Goal: Task Accomplishment & Management: Manage account settings

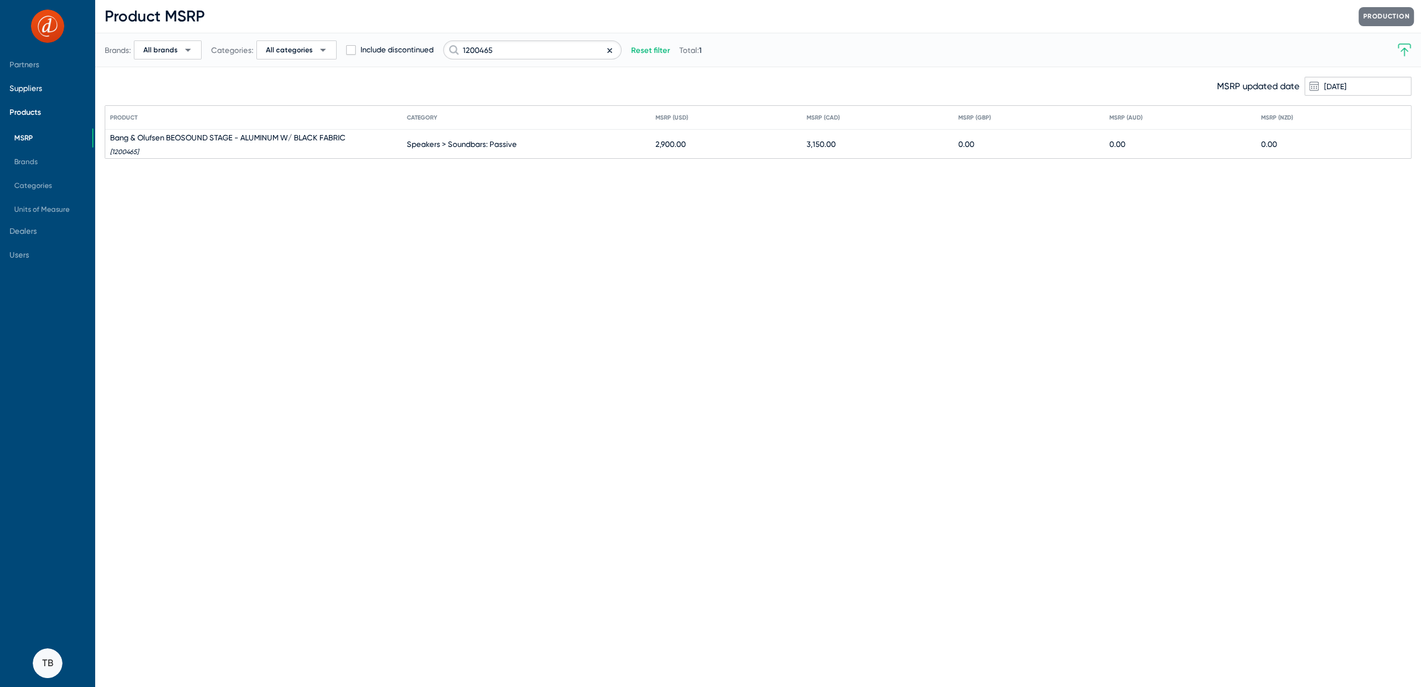
click at [20, 80] on span "Suppliers" at bounding box center [46, 88] width 92 height 24
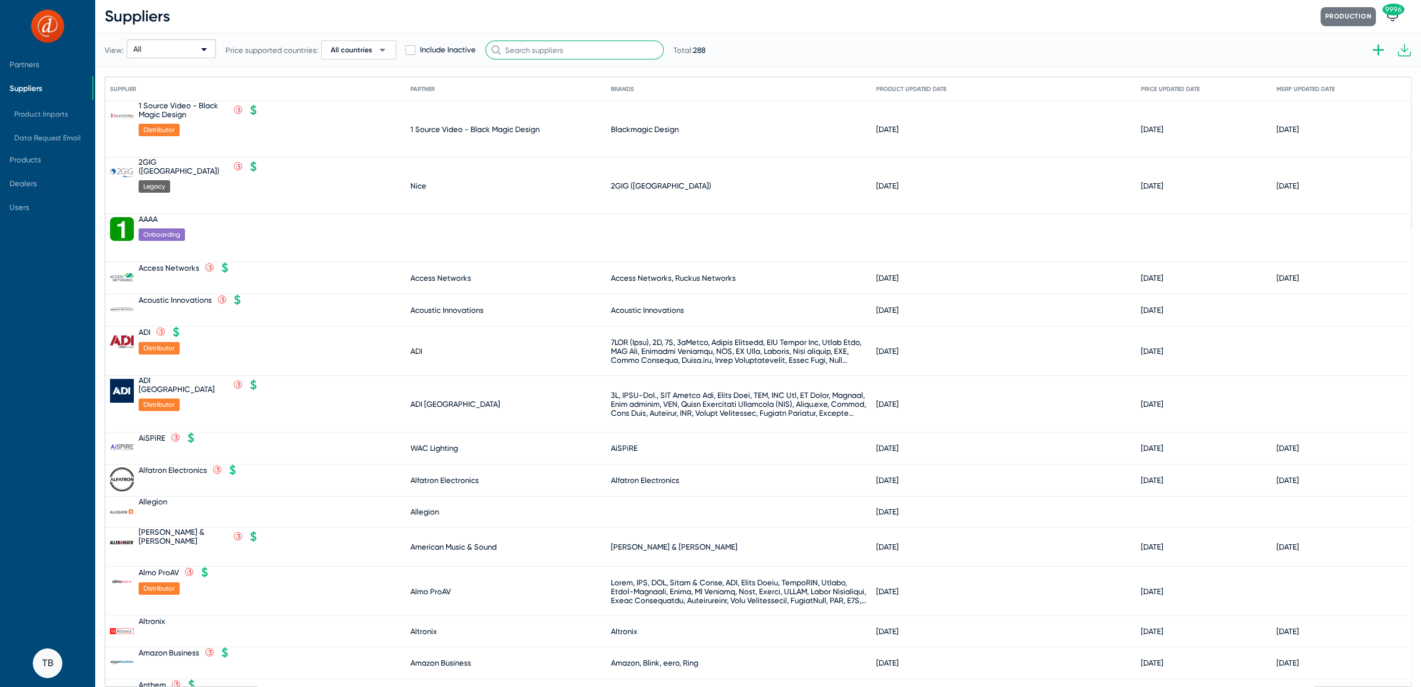
click at [577, 54] on input "text" at bounding box center [574, 49] width 178 height 19
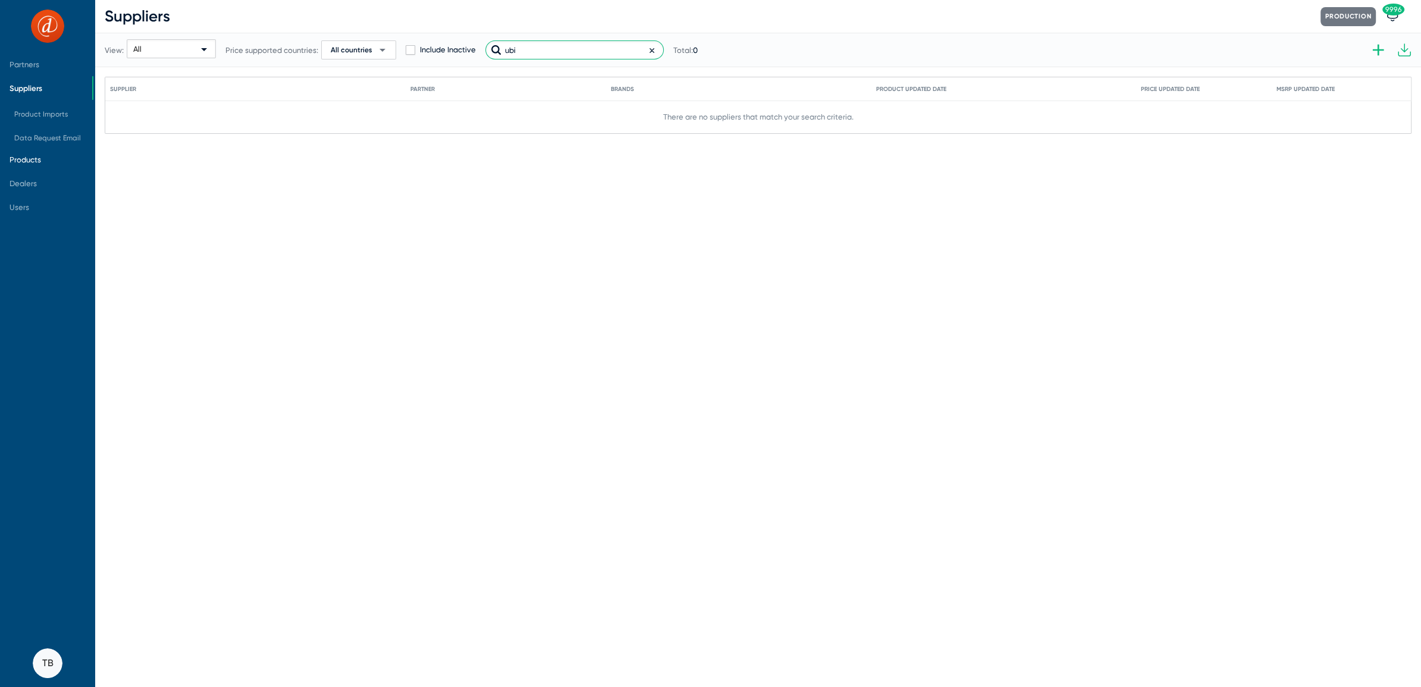
type input "ubi"
click at [29, 160] on span "Products" at bounding box center [26, 159] width 32 height 9
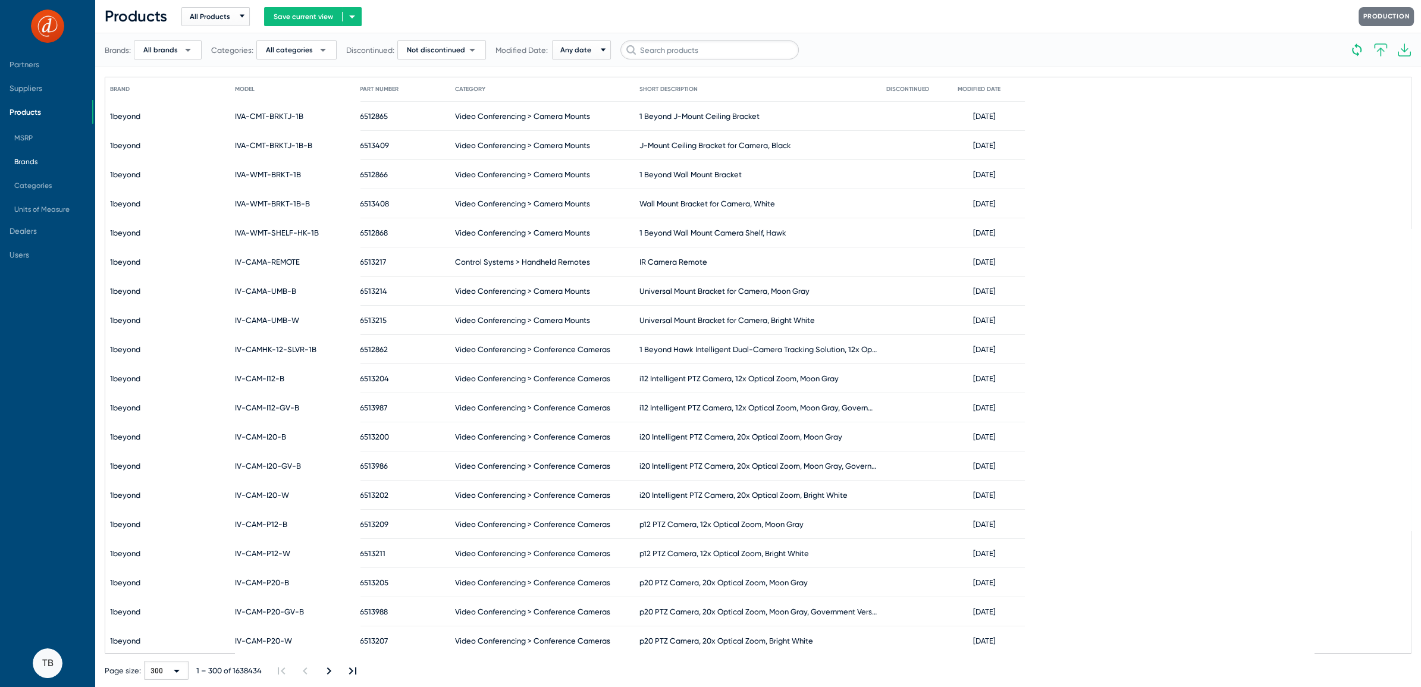
click at [29, 160] on span "Brands" at bounding box center [25, 162] width 23 height 8
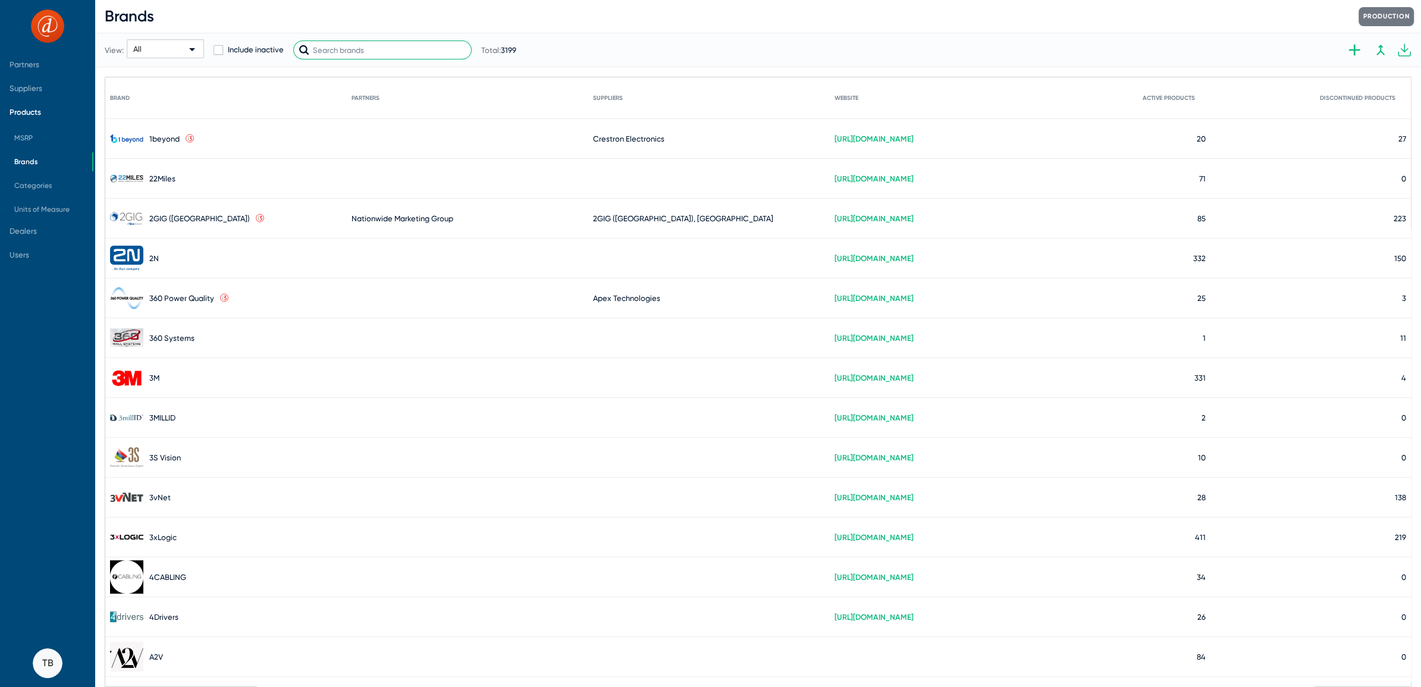
click at [370, 45] on input "text" at bounding box center [382, 49] width 178 height 19
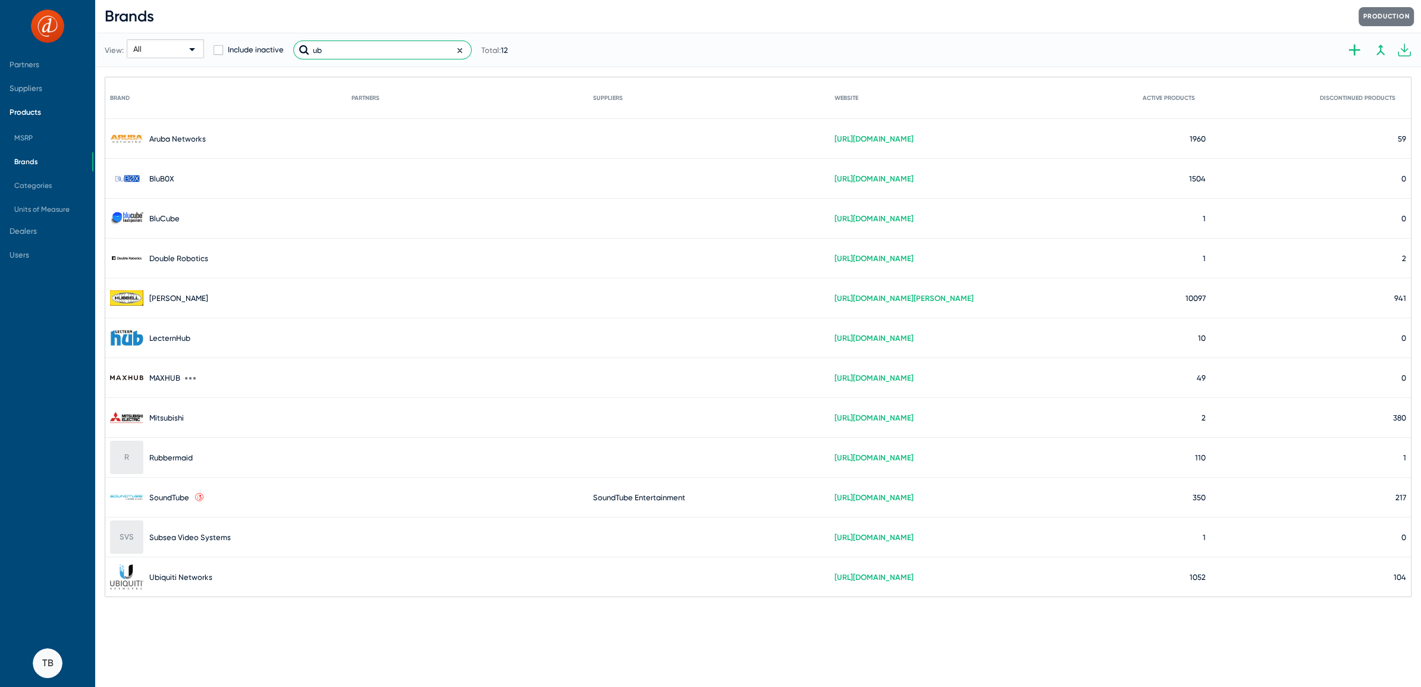
type input "ub"
click at [356, 51] on input "ub" at bounding box center [382, 49] width 178 height 19
click at [32, 86] on span "Suppliers" at bounding box center [26, 88] width 33 height 9
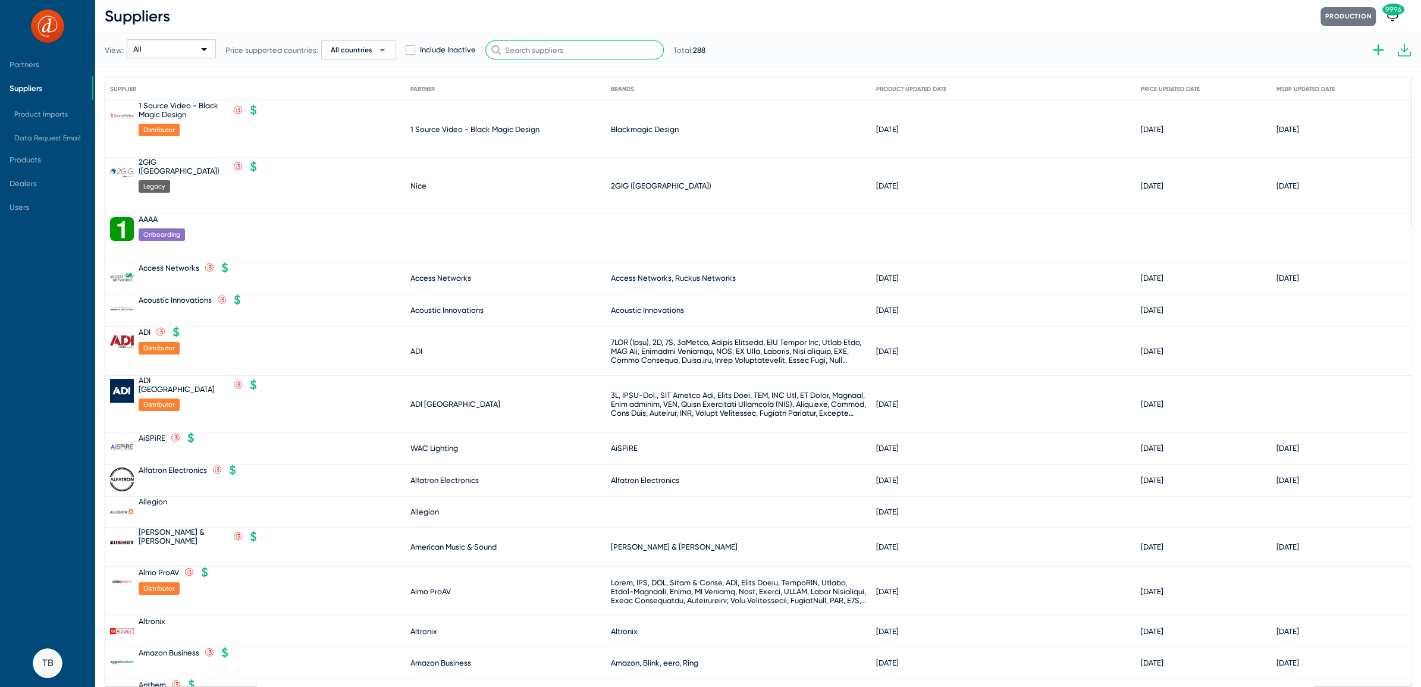
click at [557, 51] on input "text" at bounding box center [574, 49] width 178 height 19
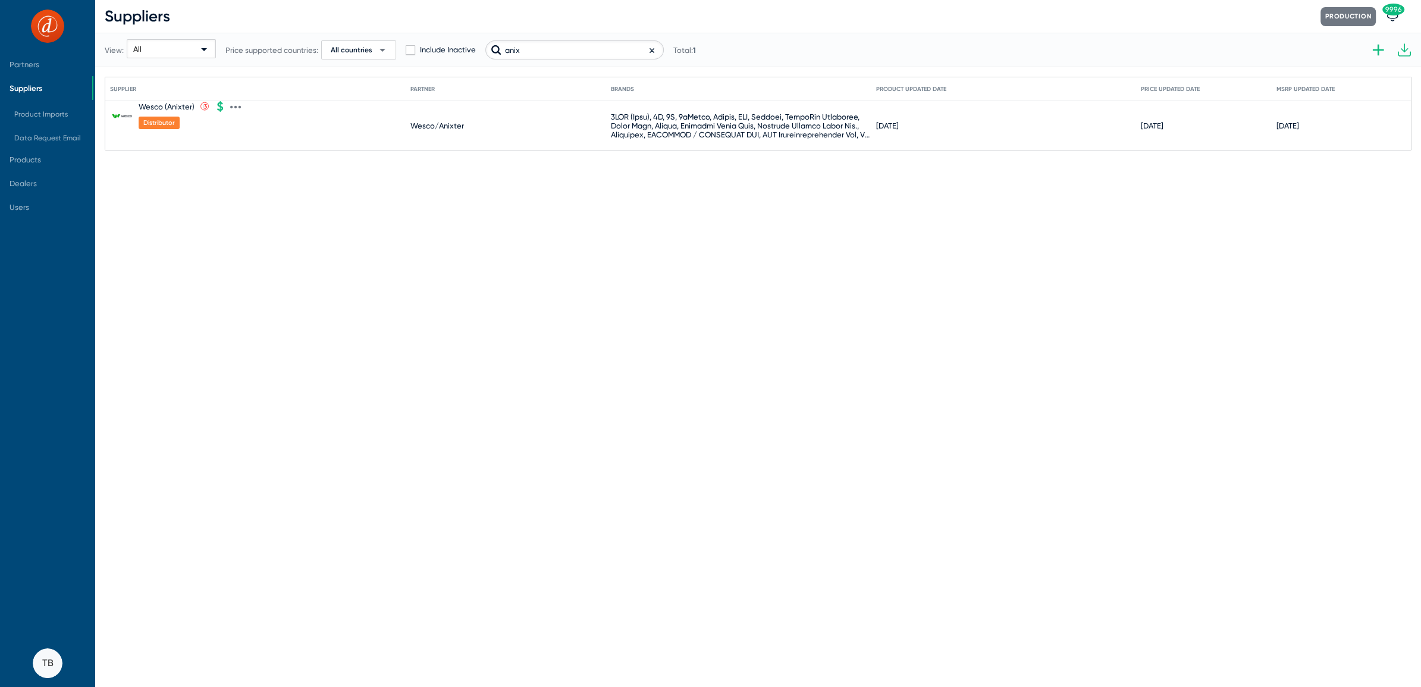
click at [236, 106] on icon at bounding box center [235, 107] width 11 height 11
click at [260, 111] on button "Edit" at bounding box center [285, 114] width 110 height 24
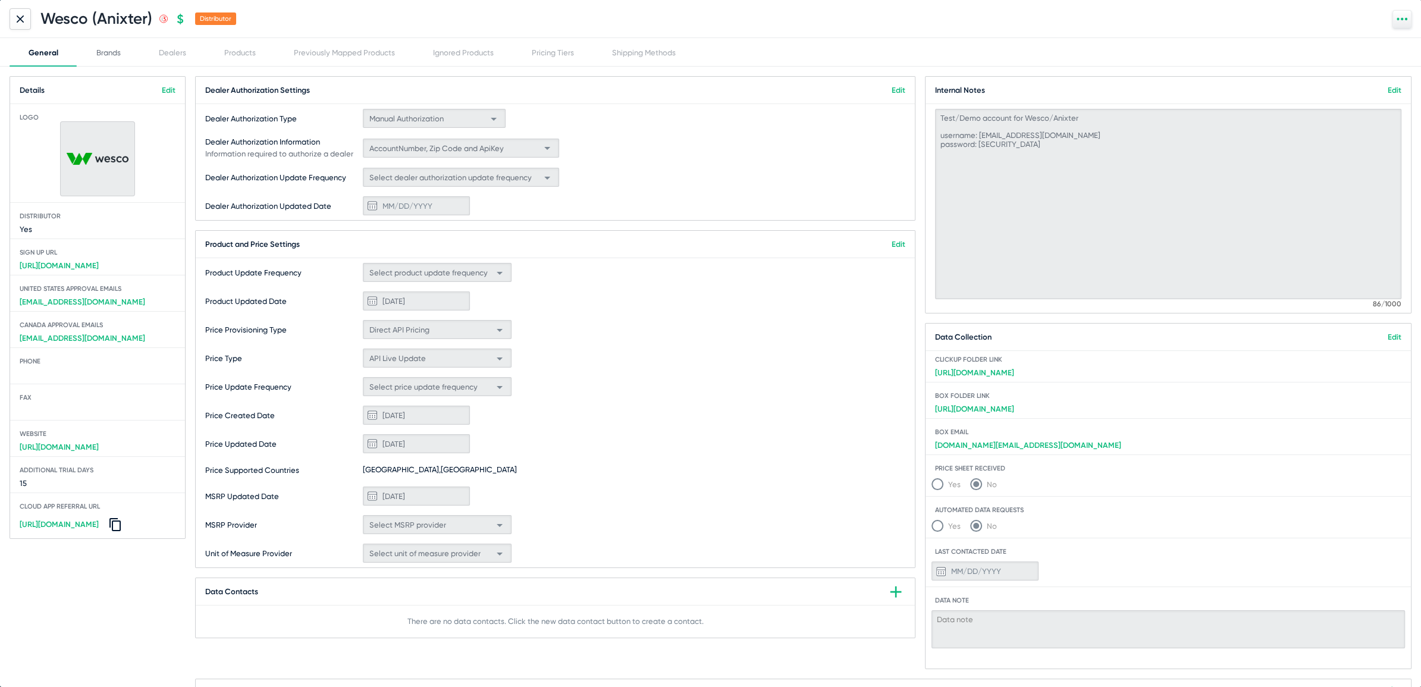
click at [104, 55] on div "Brands" at bounding box center [108, 52] width 24 height 9
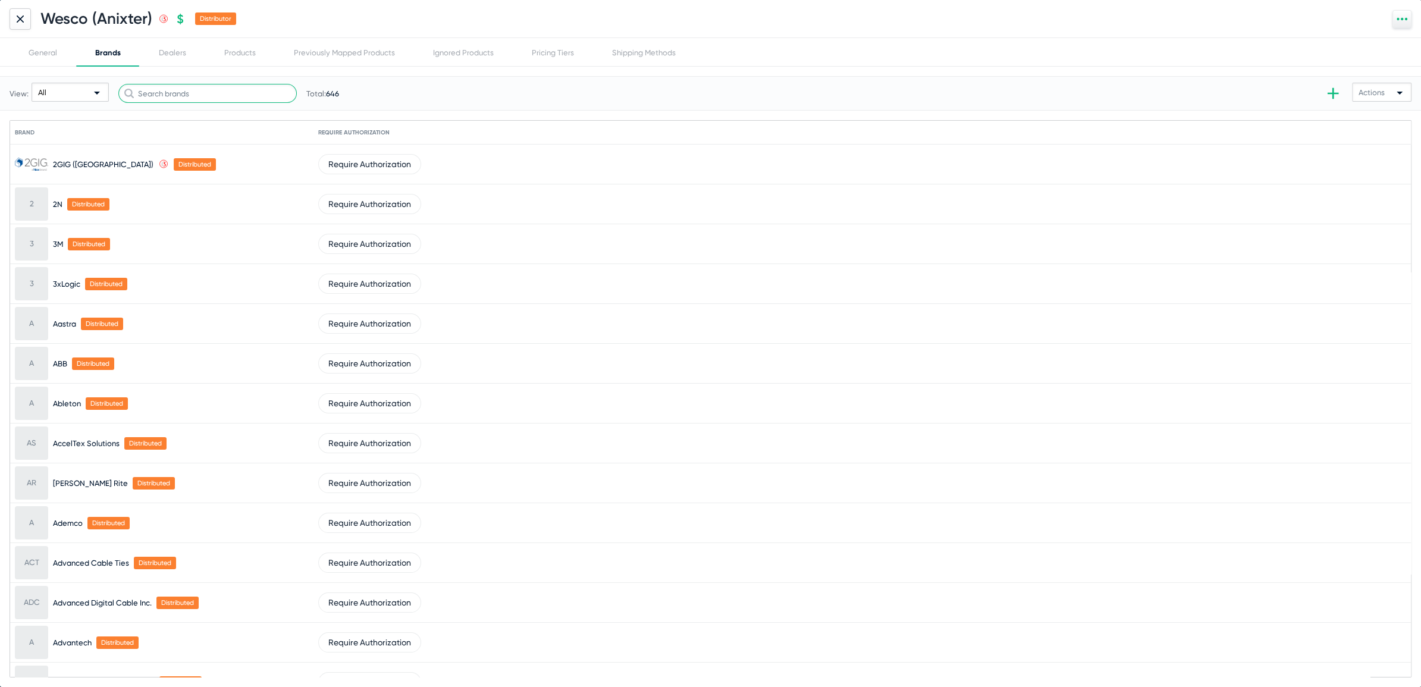
click at [280, 95] on input "text" at bounding box center [207, 93] width 178 height 19
click at [169, 49] on div "Dealers" at bounding box center [172, 52] width 27 height 9
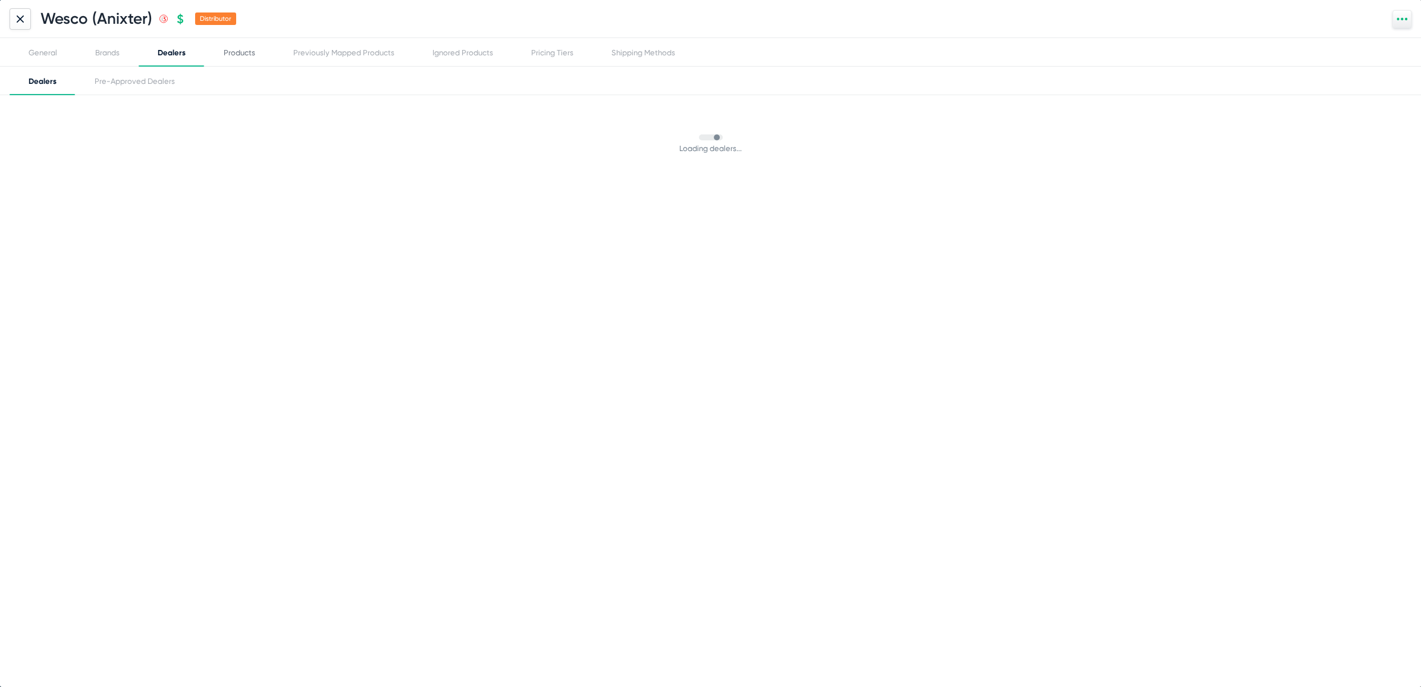
click at [246, 45] on div "Products" at bounding box center [240, 52] width 70 height 29
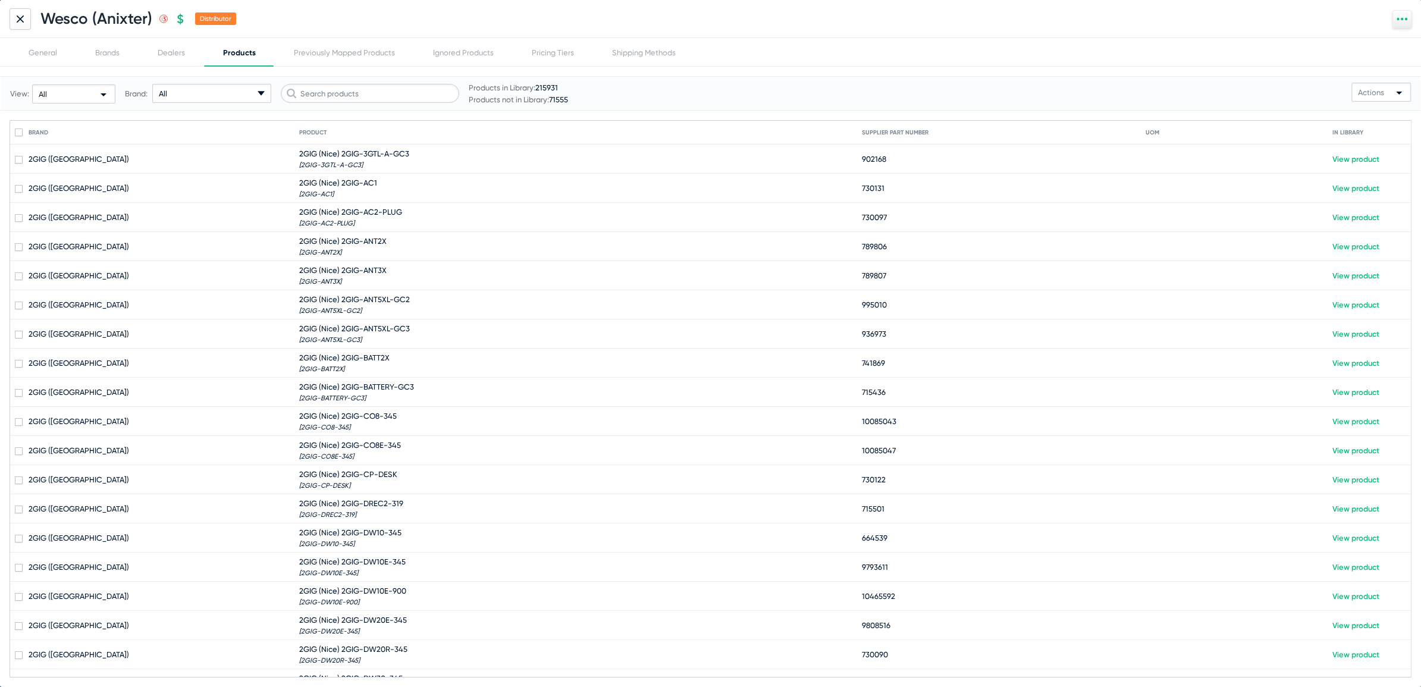
click at [15, 15] on div at bounding box center [20, 18] width 21 height 21
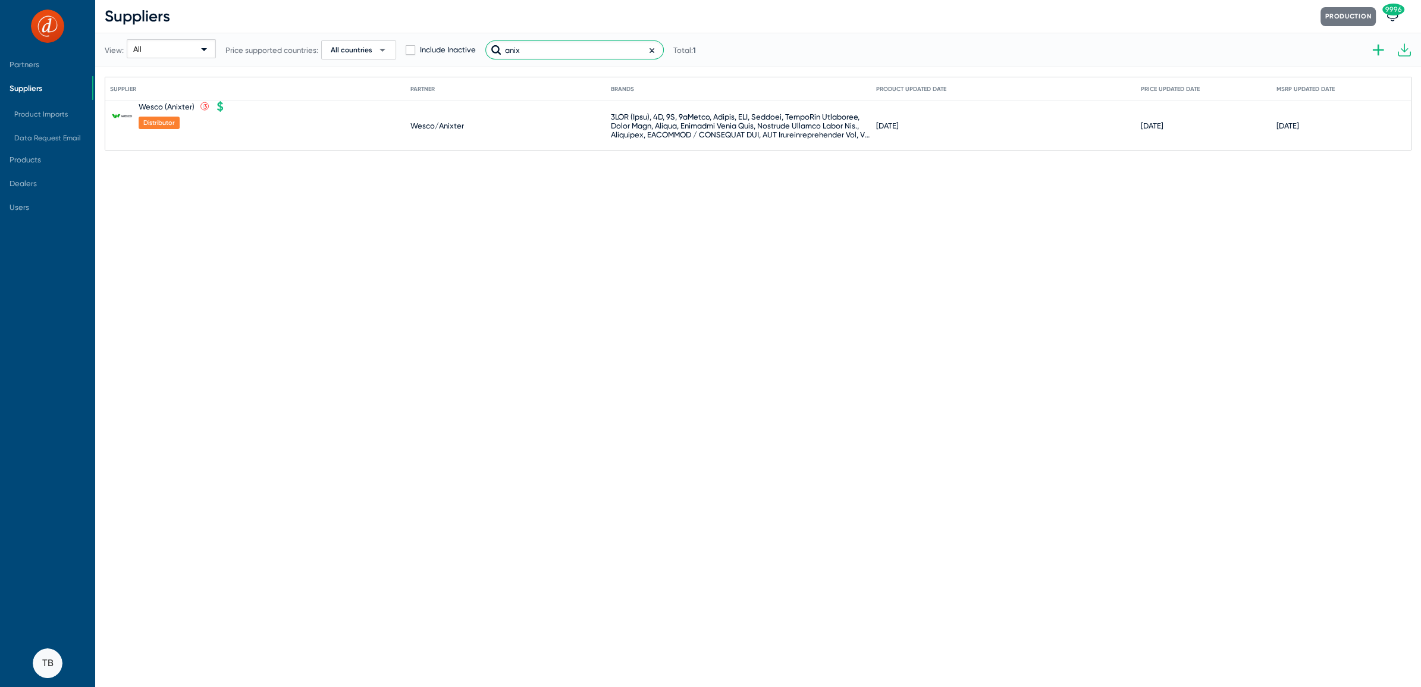
click at [571, 51] on input "anix" at bounding box center [574, 49] width 178 height 19
type input "pio"
click at [260, 106] on icon at bounding box center [261, 107] width 2 height 3
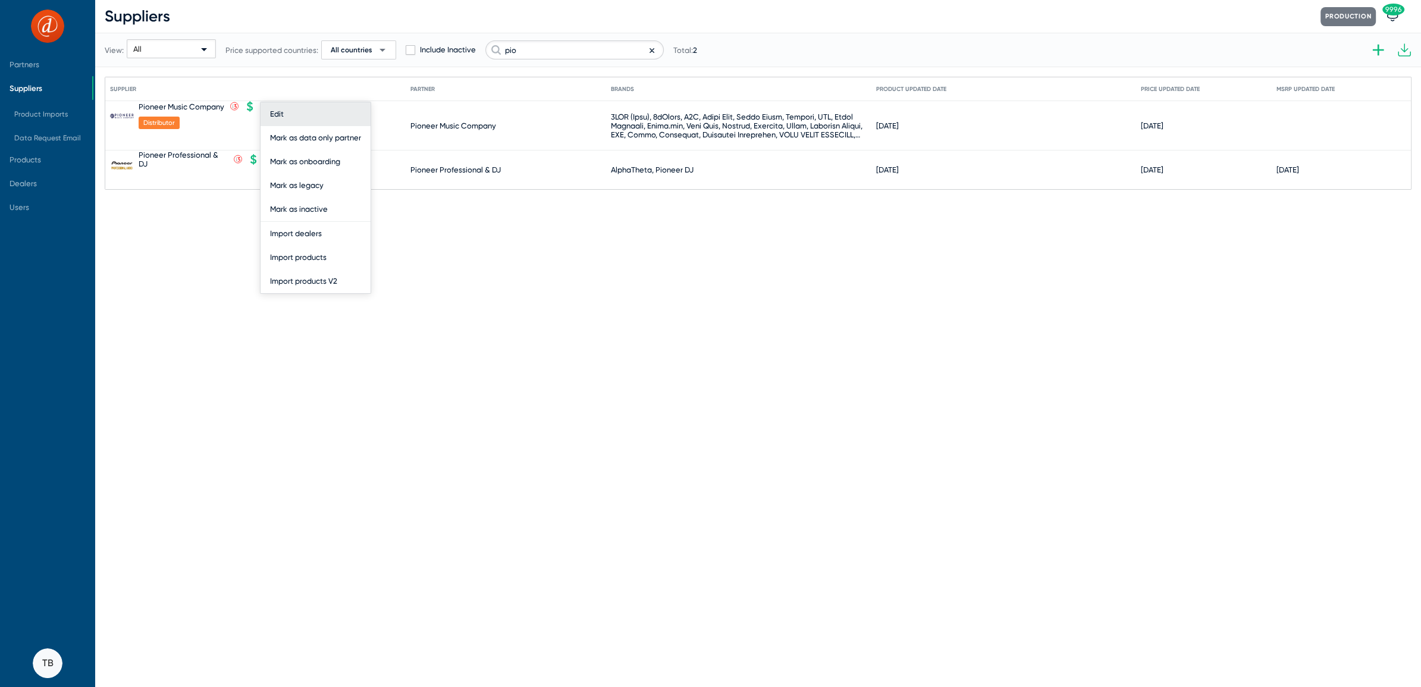
click at [285, 115] on button "Edit" at bounding box center [315, 114] width 110 height 24
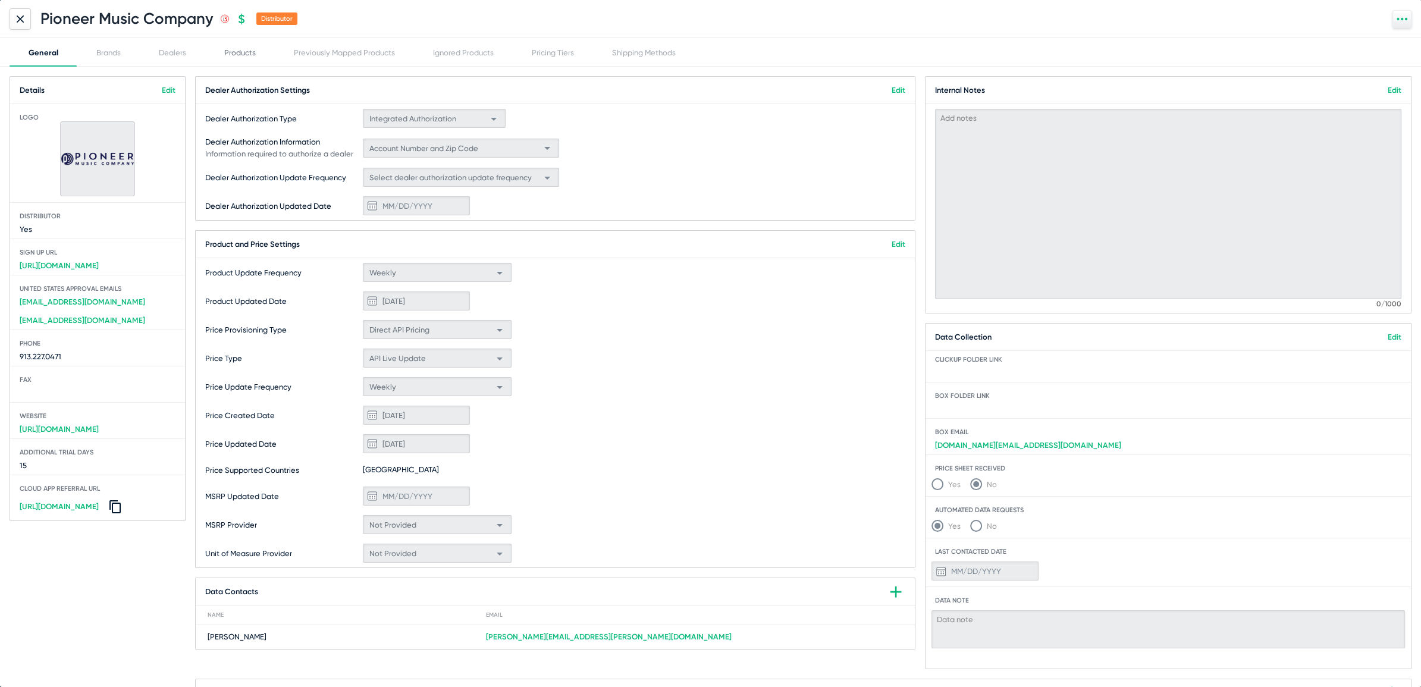
click at [232, 53] on div "Products" at bounding box center [240, 52] width 32 height 9
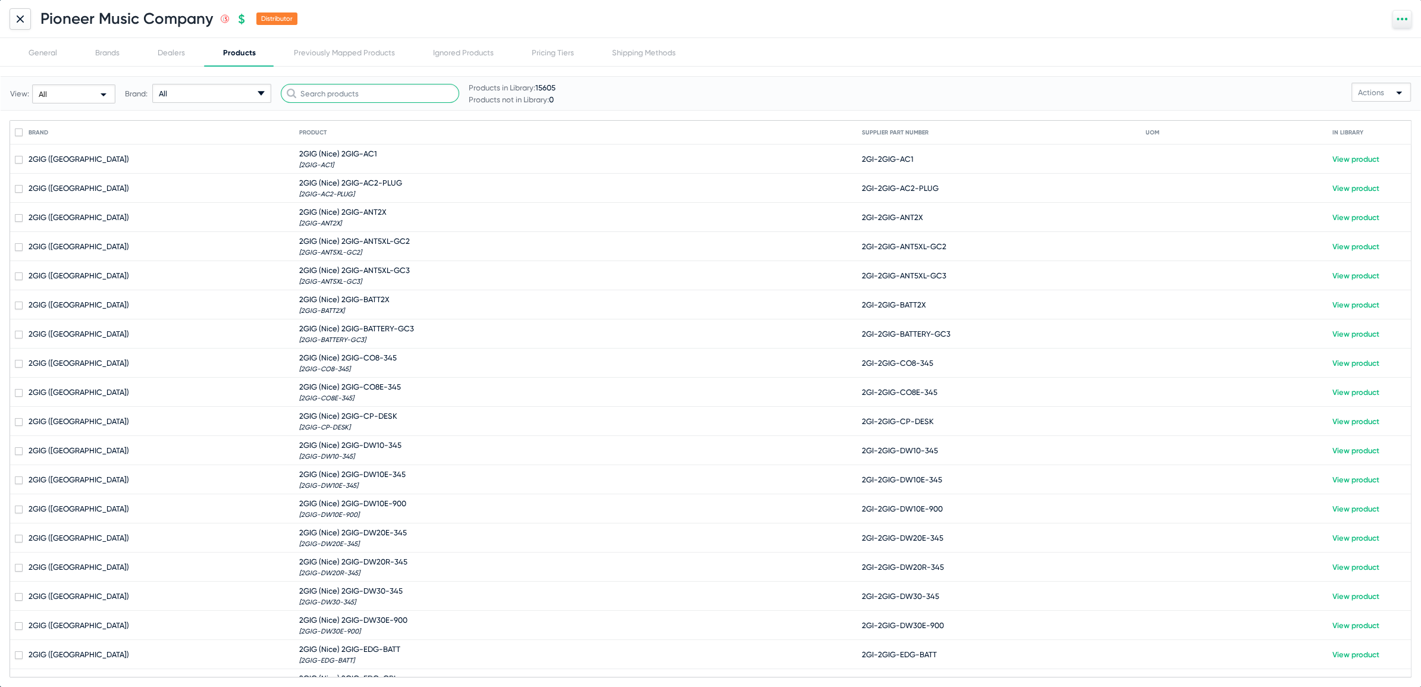
click at [360, 95] on input "text" at bounding box center [370, 93] width 178 height 19
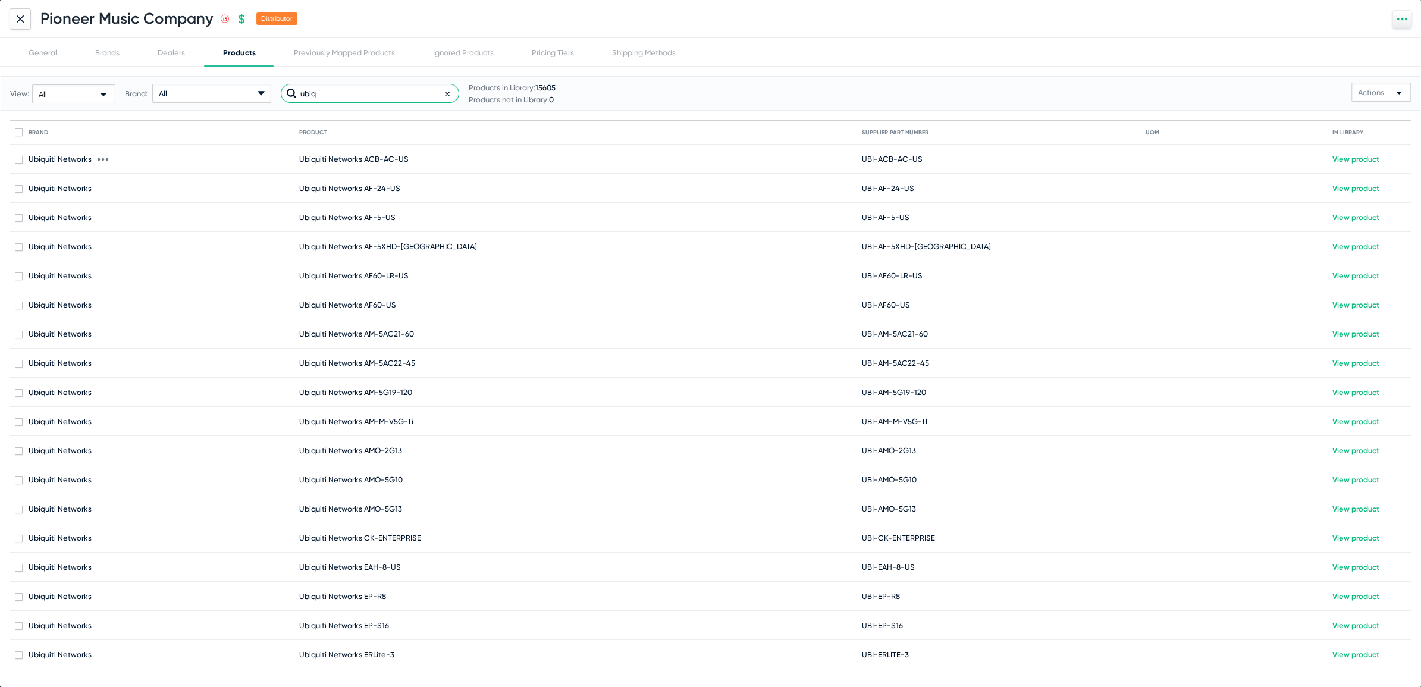
type input "ubiq"
click at [324, 147] on mat-cell "Ubiquiti Networks ACB-AC-US" at bounding box center [580, 159] width 563 height 29
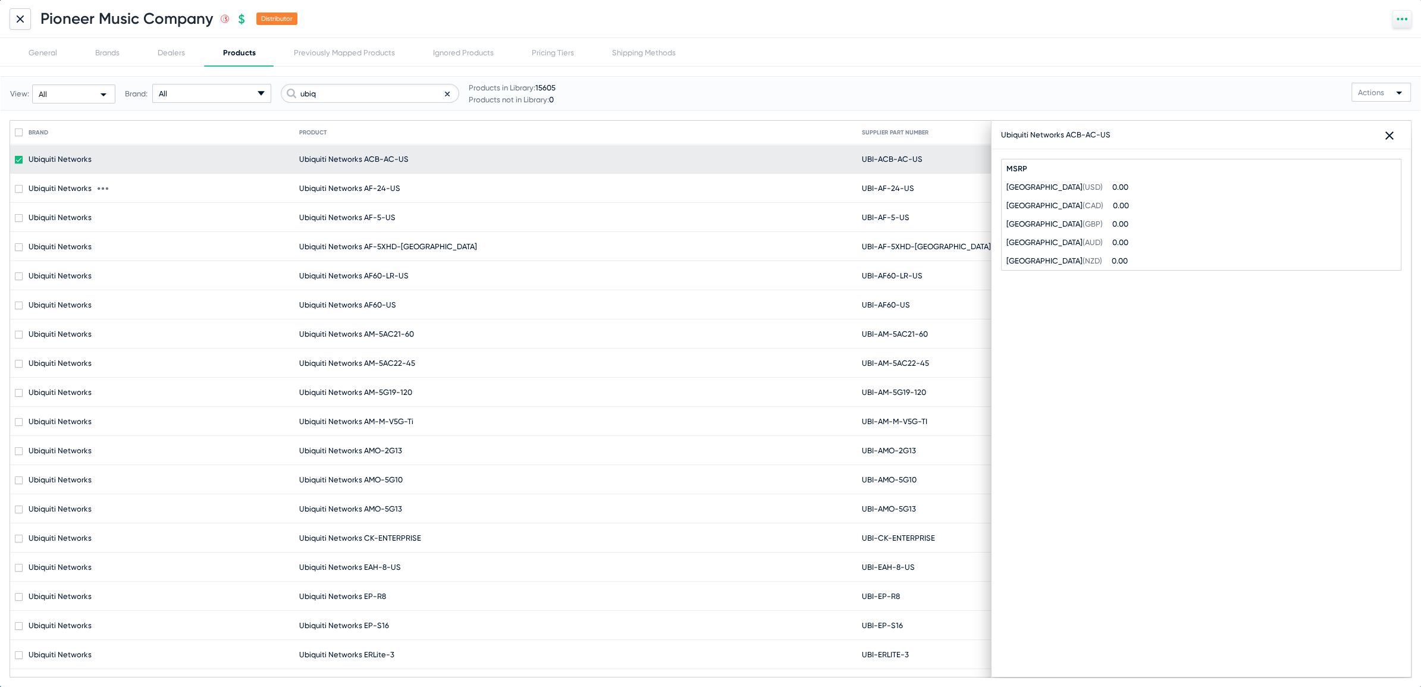
click at [326, 180] on mat-cell "Ubiquiti Networks AF-24-US" at bounding box center [580, 188] width 563 height 29
checkbox input "false"
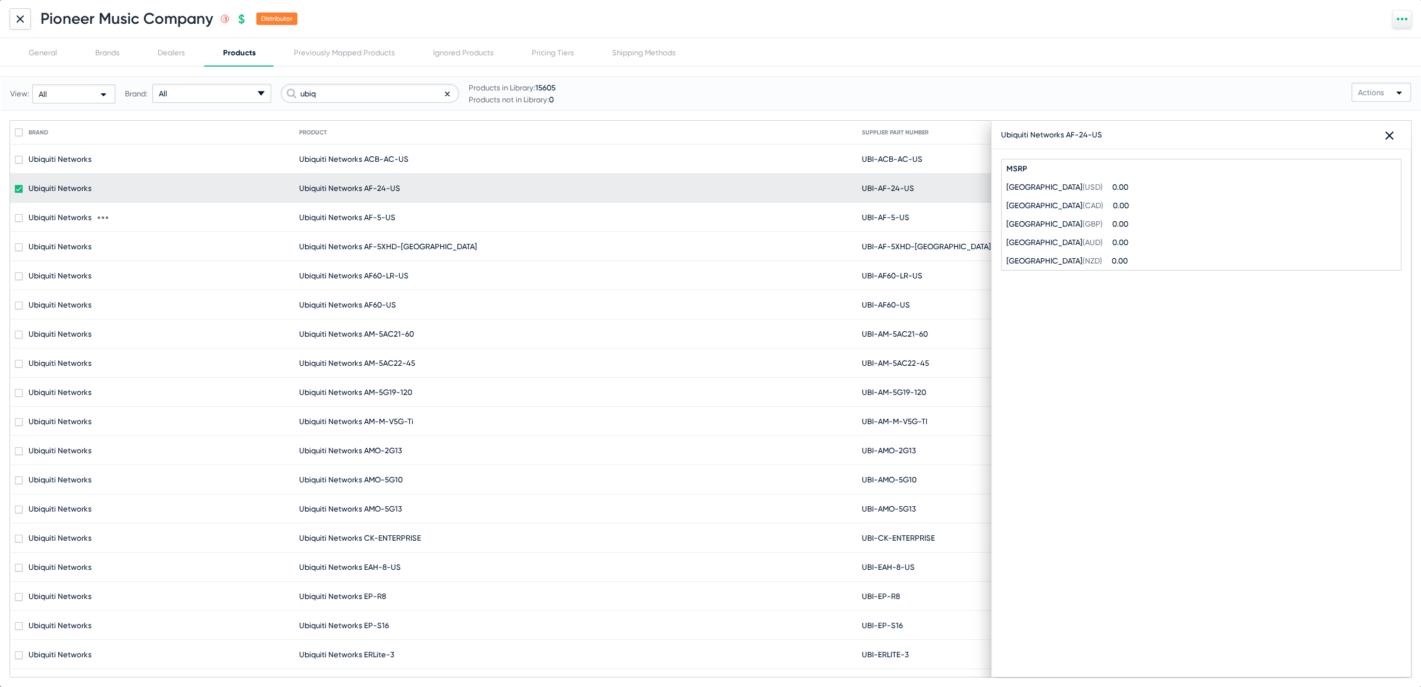
click at [329, 227] on mat-cell "Ubiquiti Networks AF-5-US" at bounding box center [580, 217] width 563 height 29
checkbox input "false"
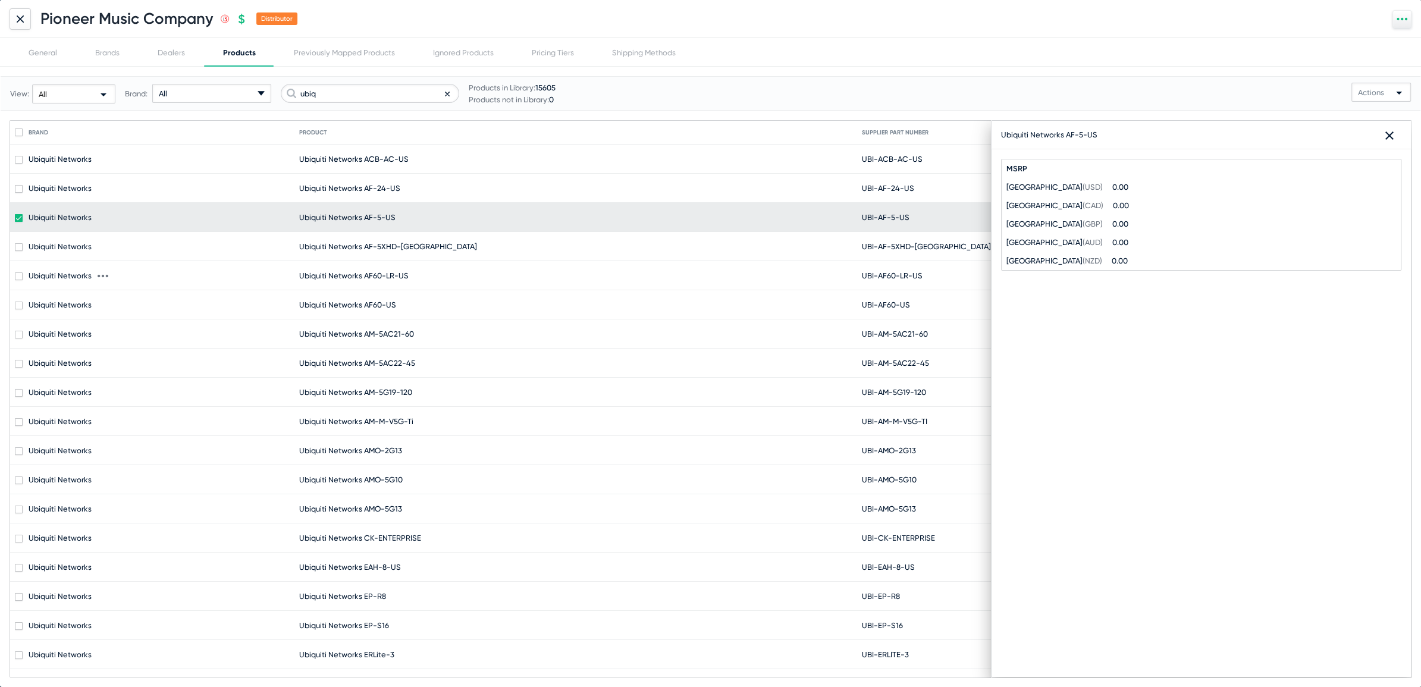
click at [330, 267] on mat-cell "Ubiquiti Networks AF60-LR-US" at bounding box center [580, 275] width 563 height 29
checkbox input "false"
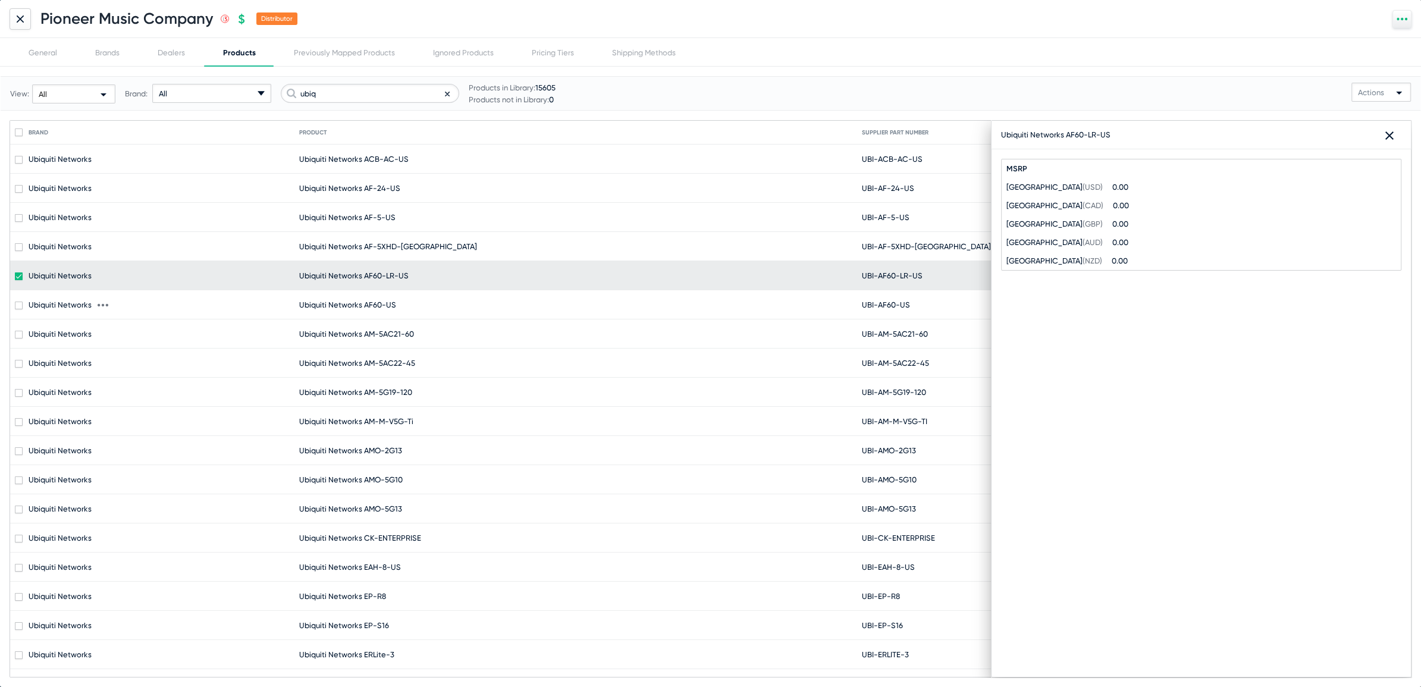
click at [334, 304] on span "Ubiquiti Networks AF60-US" at bounding box center [347, 304] width 97 height 9
checkbox input "false"
checkbox input "true"
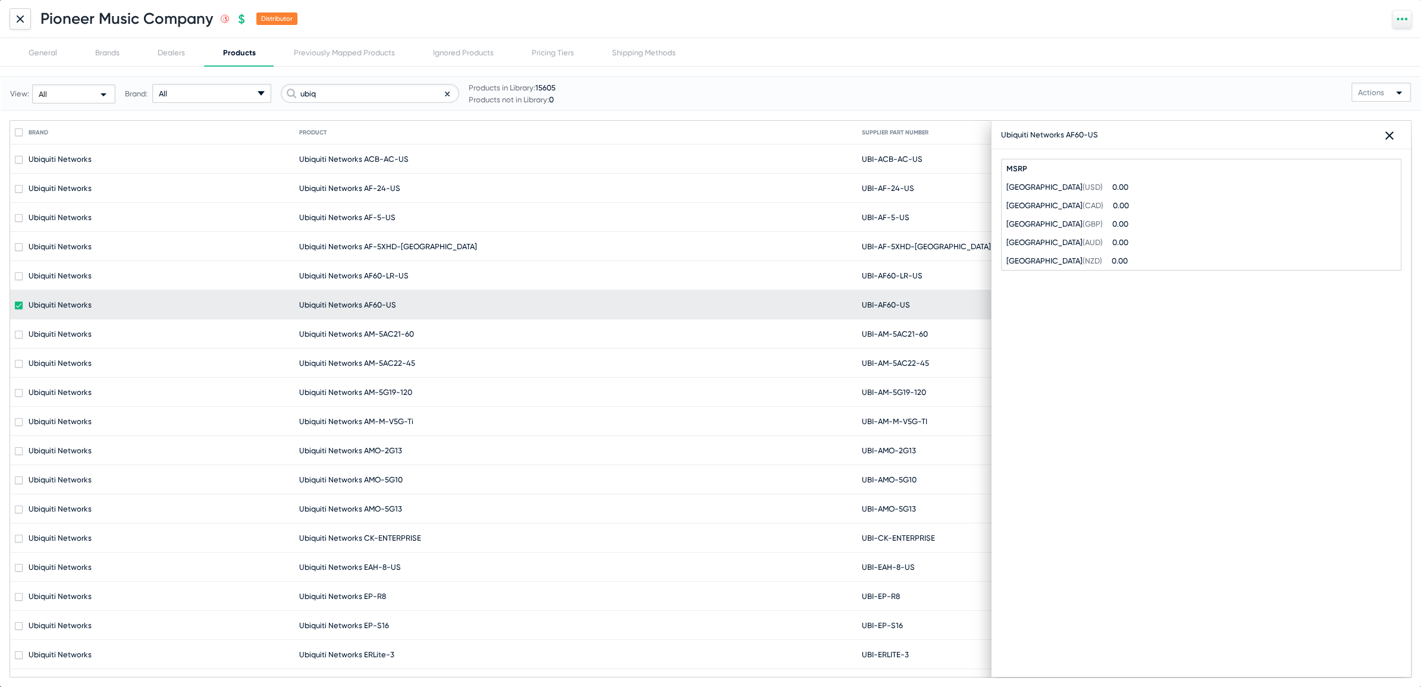
click at [24, 20] on div at bounding box center [20, 18] width 21 height 21
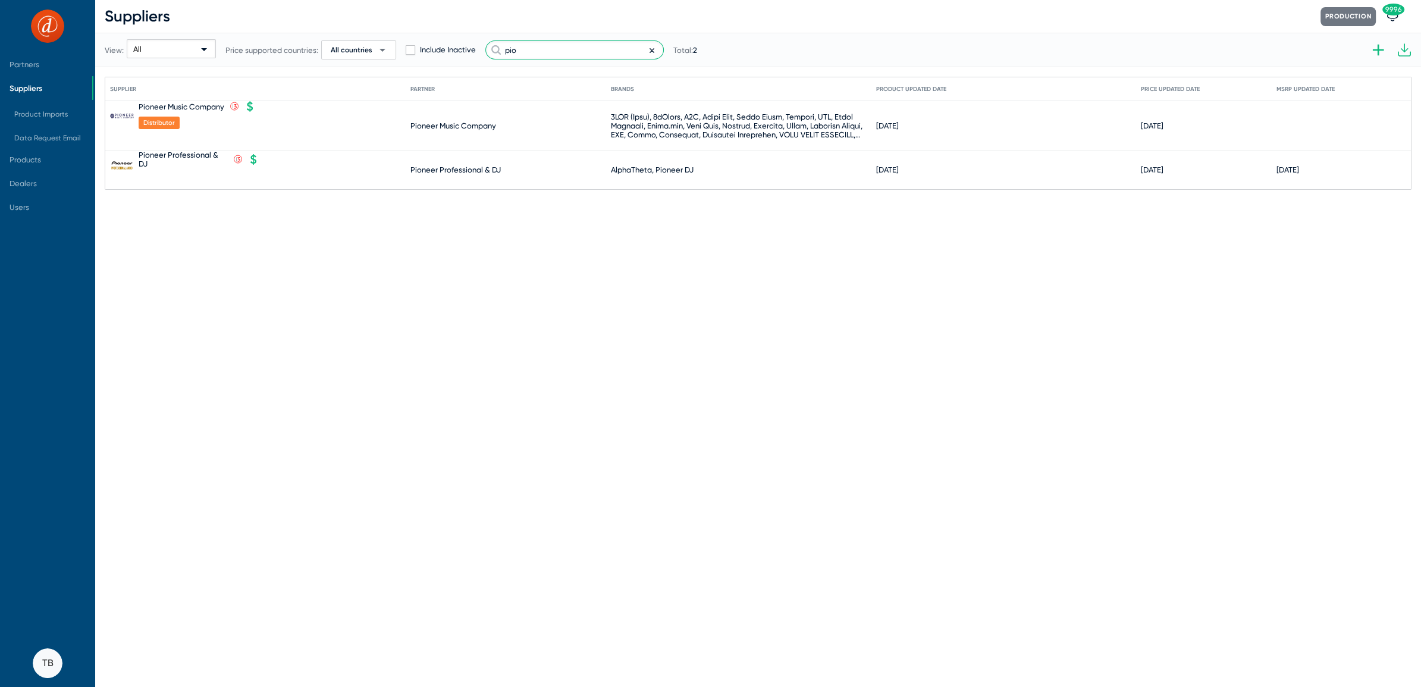
click at [502, 50] on input "pio" at bounding box center [574, 49] width 178 height 19
type input "expert"
click at [243, 105] on icon at bounding box center [245, 107] width 11 height 11
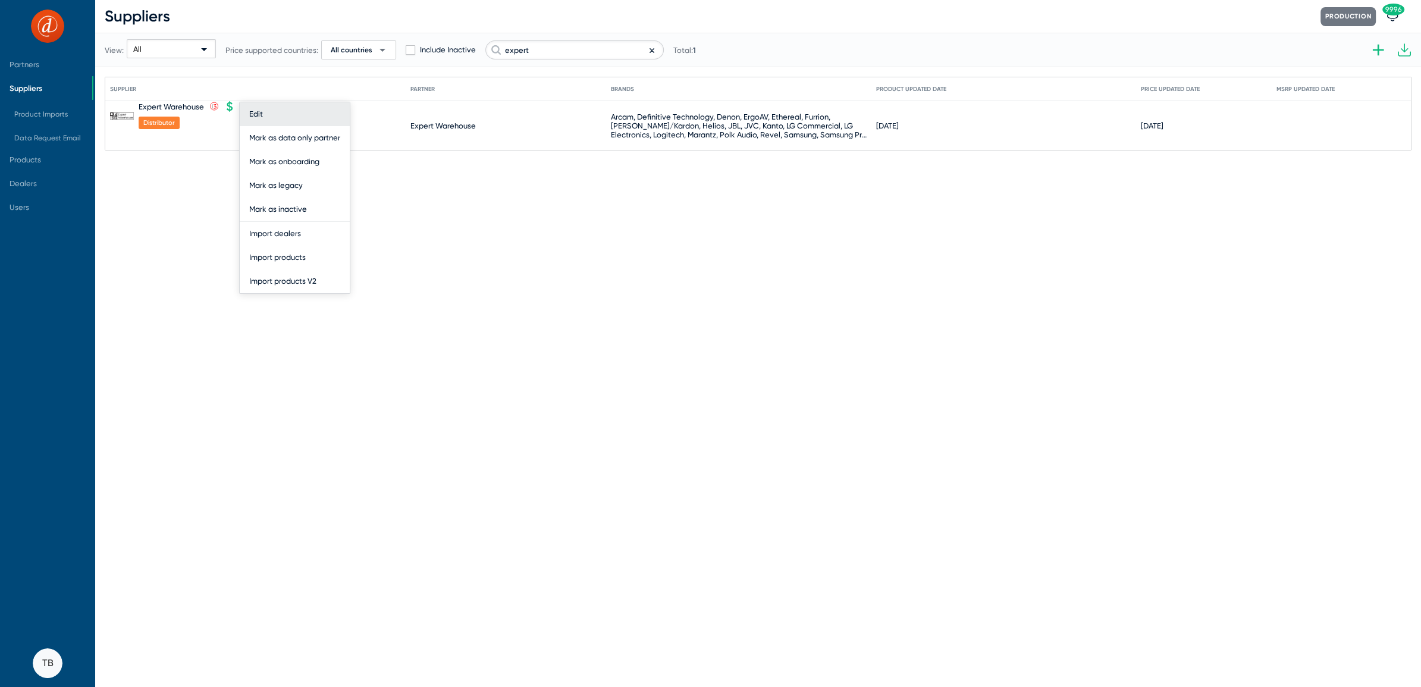
click at [252, 120] on button "Edit" at bounding box center [295, 114] width 110 height 24
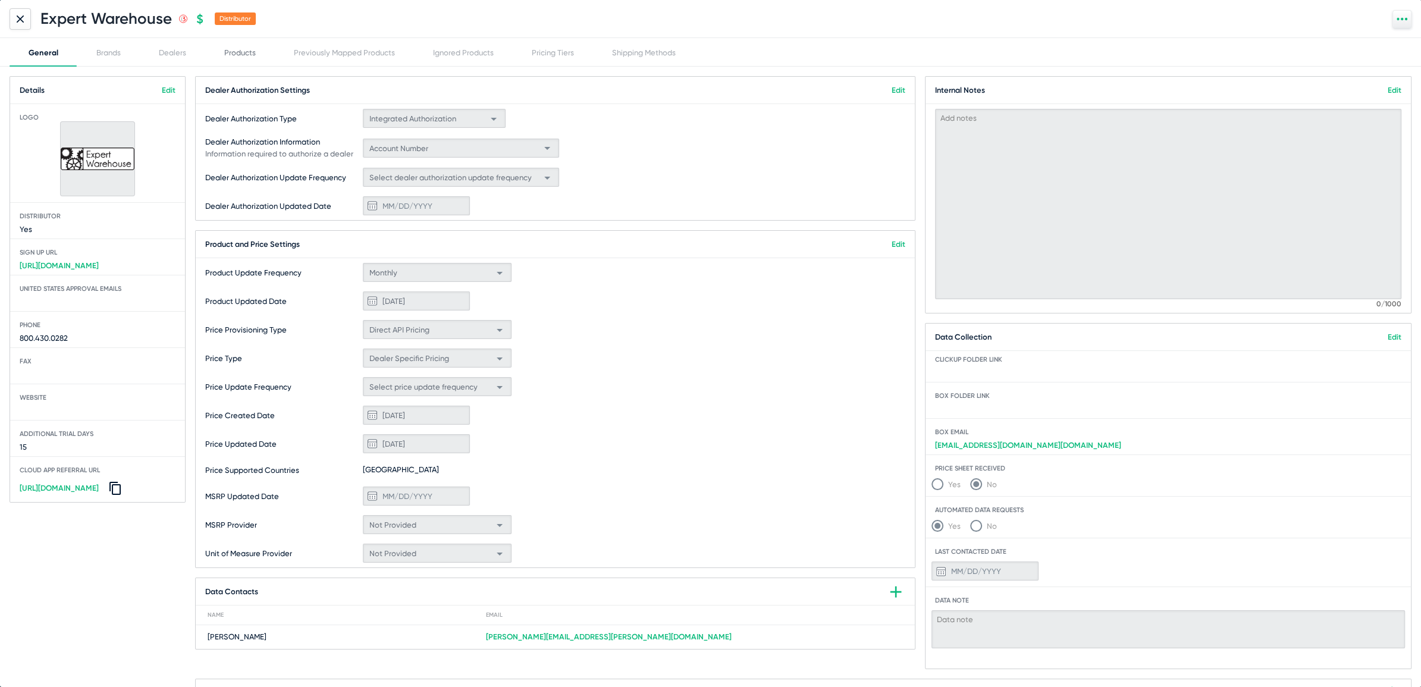
click at [237, 54] on div "Products" at bounding box center [240, 52] width 32 height 9
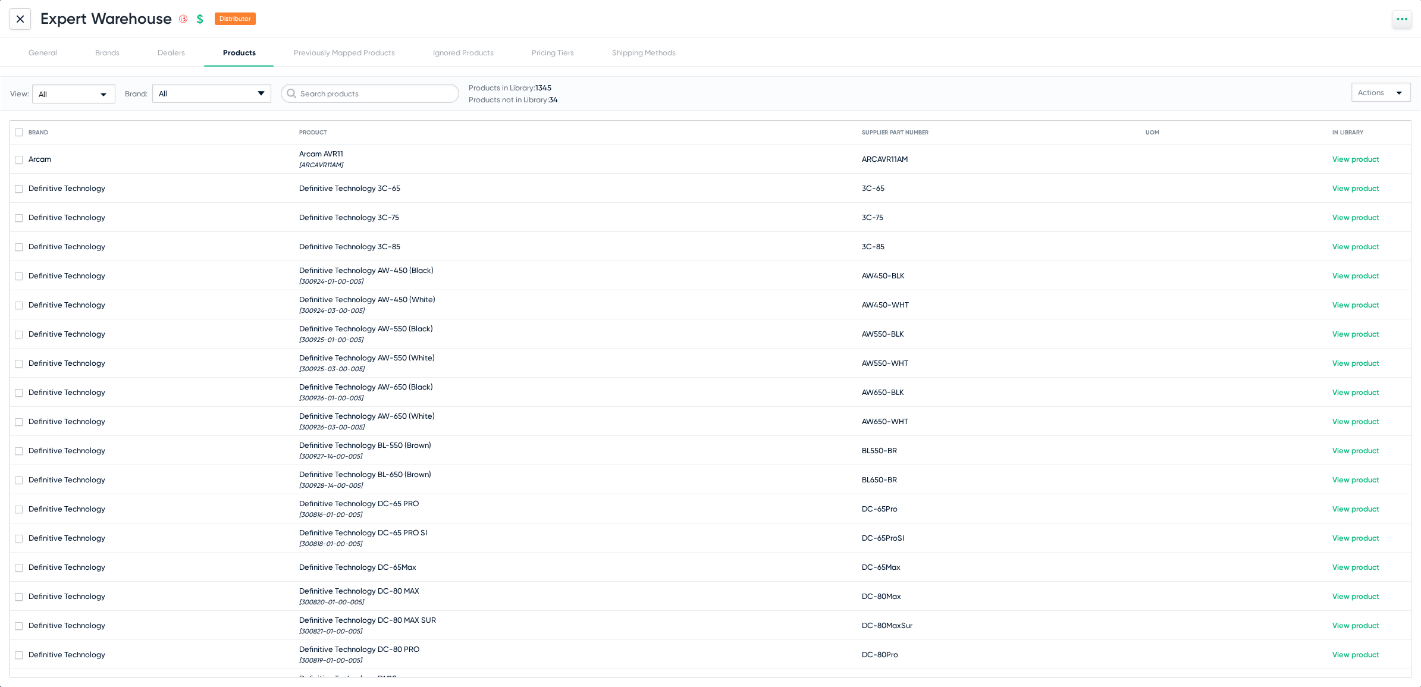
click at [356, 76] on div "View: All Brand: All arrow-drop-down-18px Created with Sketch. Products in Libr…" at bounding box center [284, 93] width 548 height 49
click at [331, 100] on input "text" at bounding box center [370, 93] width 178 height 19
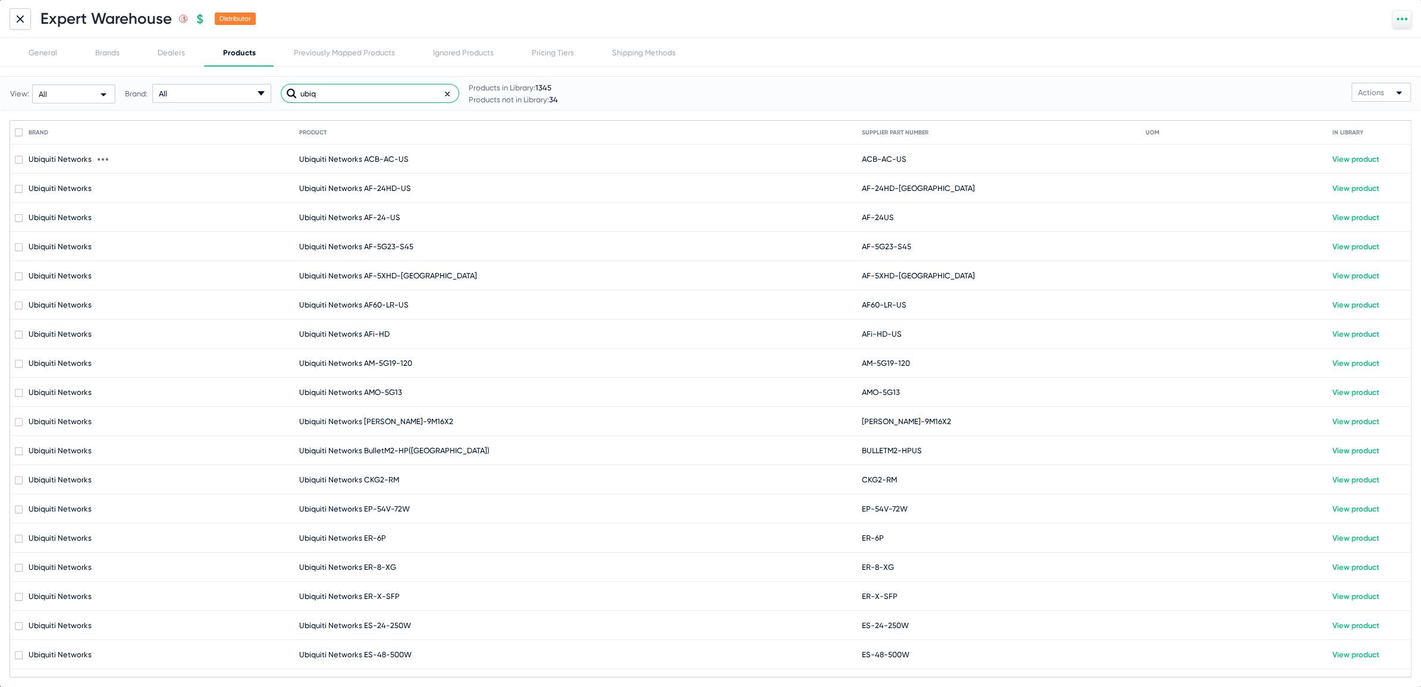
type input "ubiq"
click at [310, 155] on span "Ubiquiti Networks ACB-AC-US" at bounding box center [353, 159] width 109 height 9
checkbox input "true"
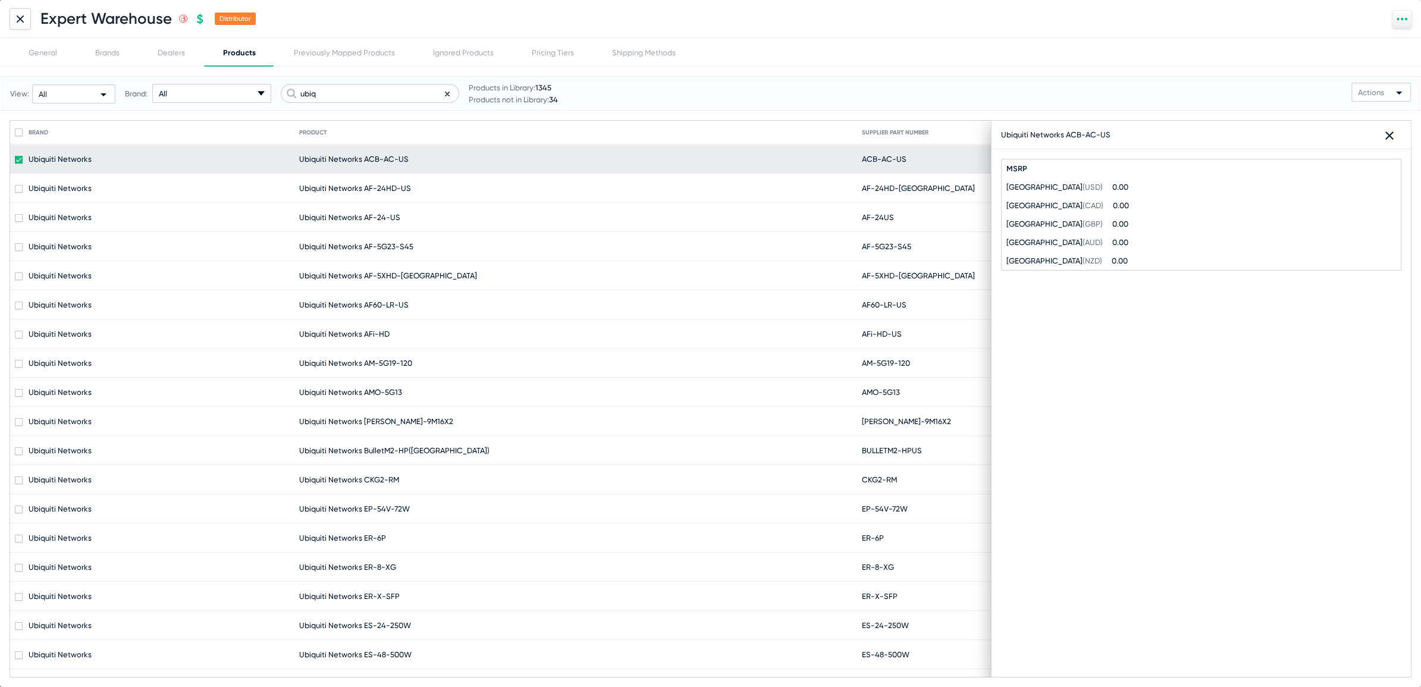
click at [11, 18] on div at bounding box center [20, 18] width 21 height 21
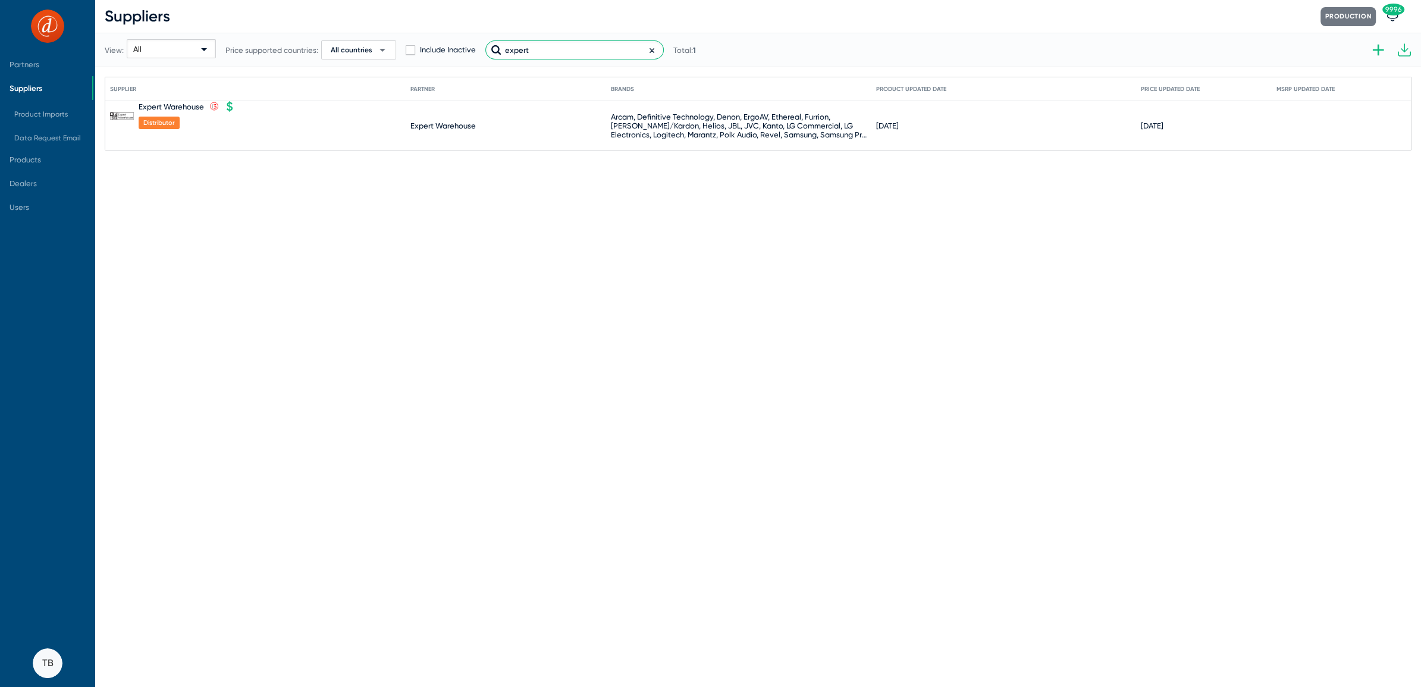
click at [551, 53] on input "expert" at bounding box center [574, 49] width 178 height 19
type input "wave"
click at [240, 105] on icon at bounding box center [240, 107] width 11 height 11
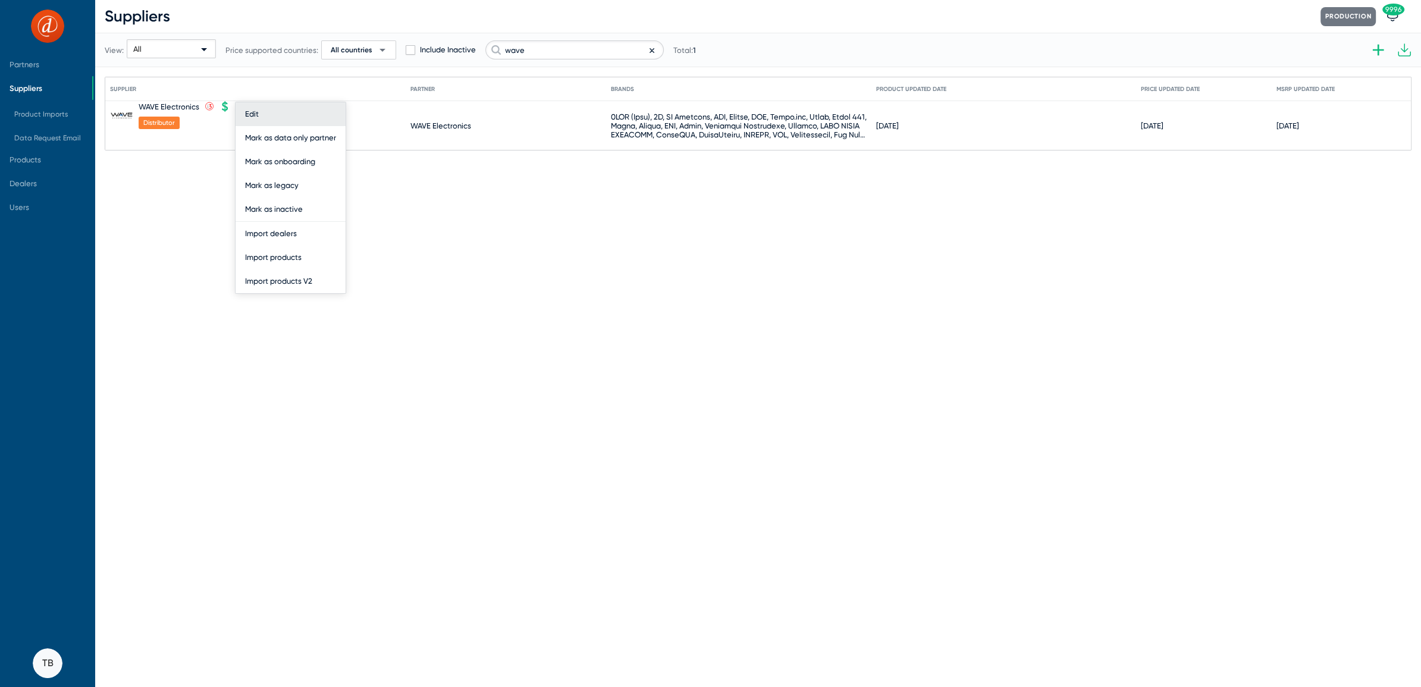
click at [250, 112] on button "Edit" at bounding box center [290, 114] width 110 height 24
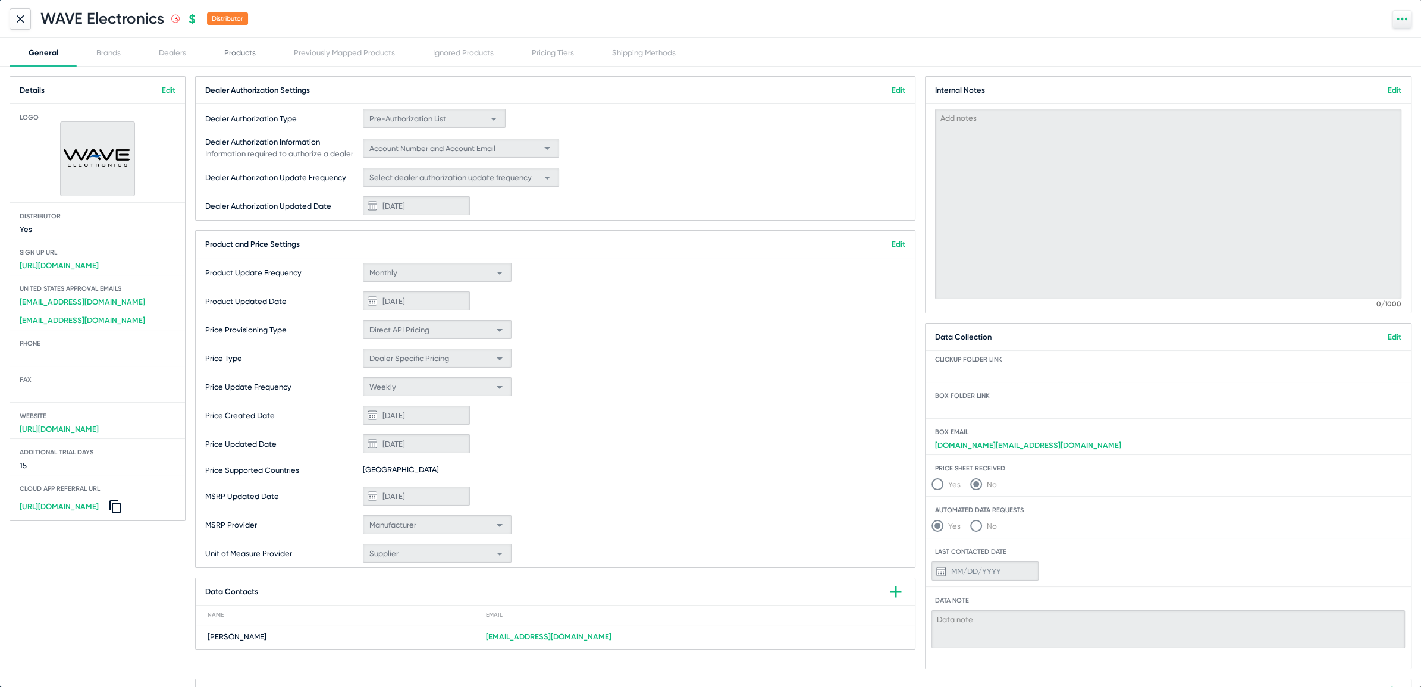
click at [237, 42] on div "Products" at bounding box center [240, 52] width 70 height 29
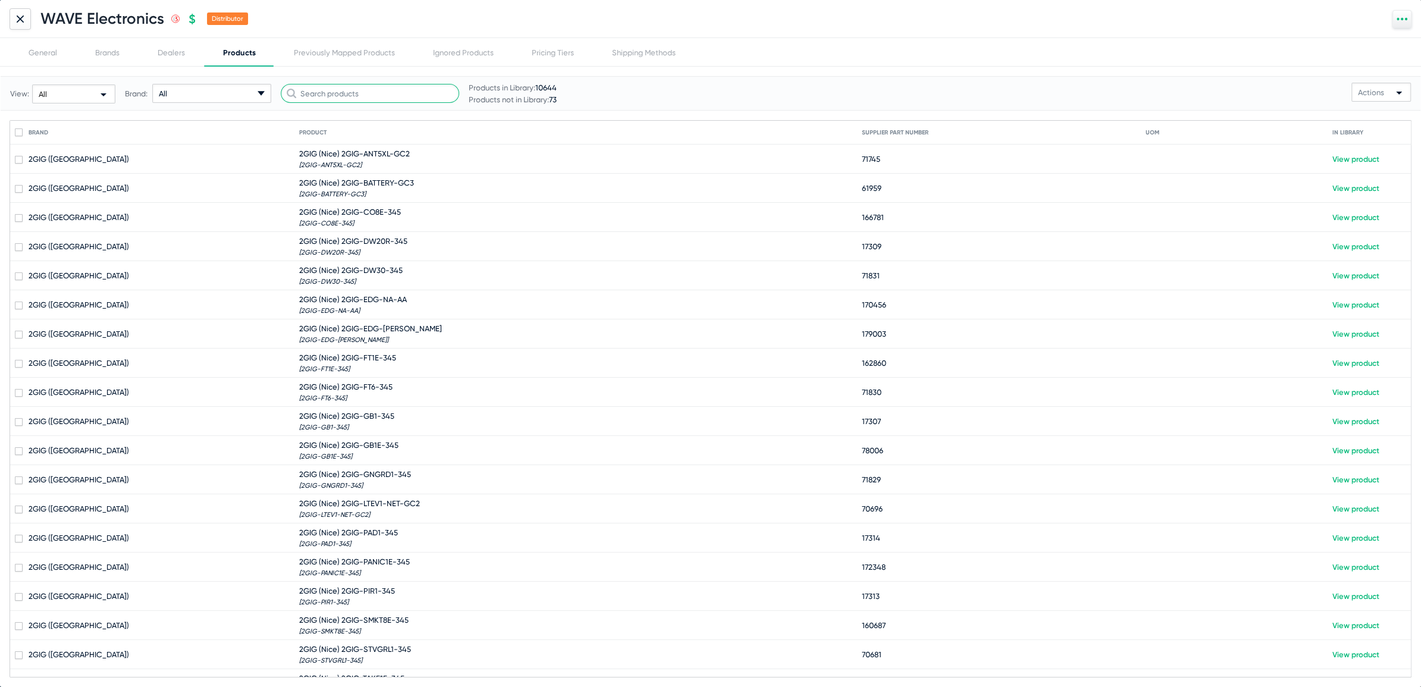
click at [386, 86] on input "text" at bounding box center [370, 93] width 178 height 19
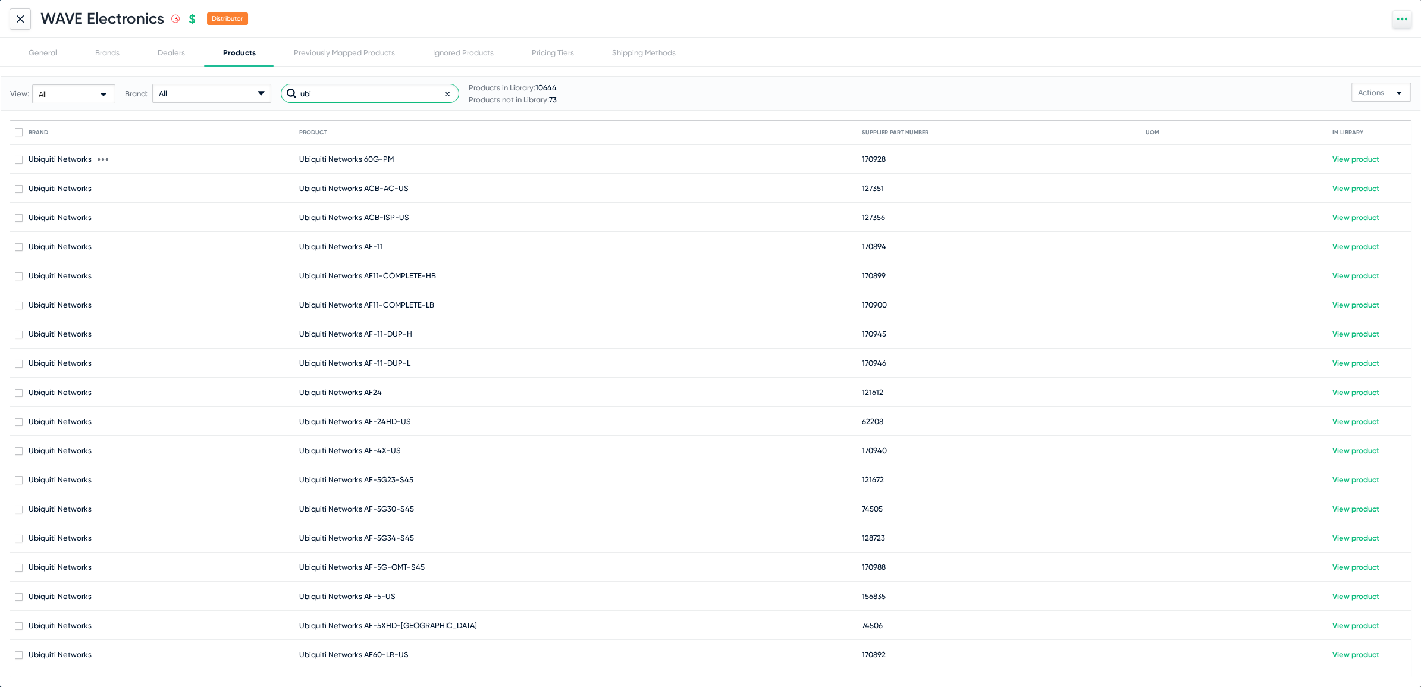
type input "ubi"
click at [360, 155] on span "Ubiquiti Networks 60G-PM" at bounding box center [346, 159] width 95 height 9
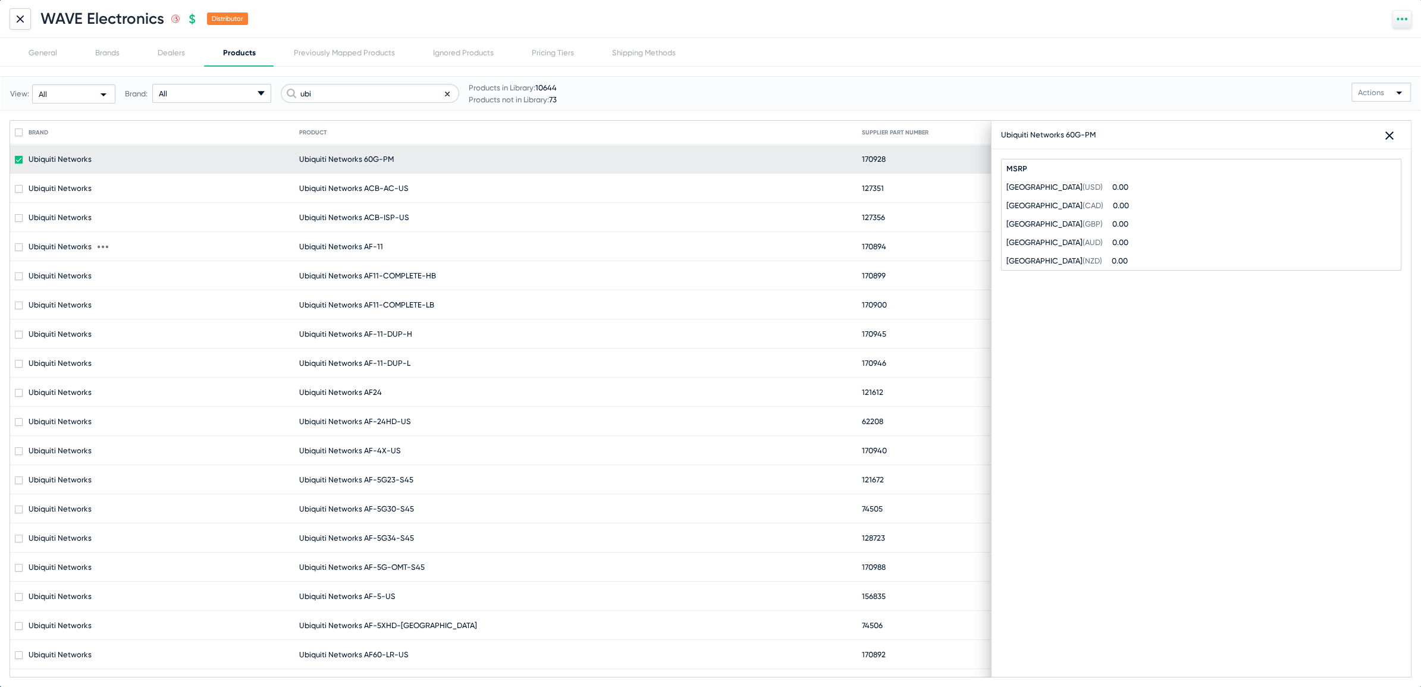
click at [360, 256] on mat-cell "Ubiquiti Networks AF-11" at bounding box center [580, 246] width 563 height 29
checkbox input "false"
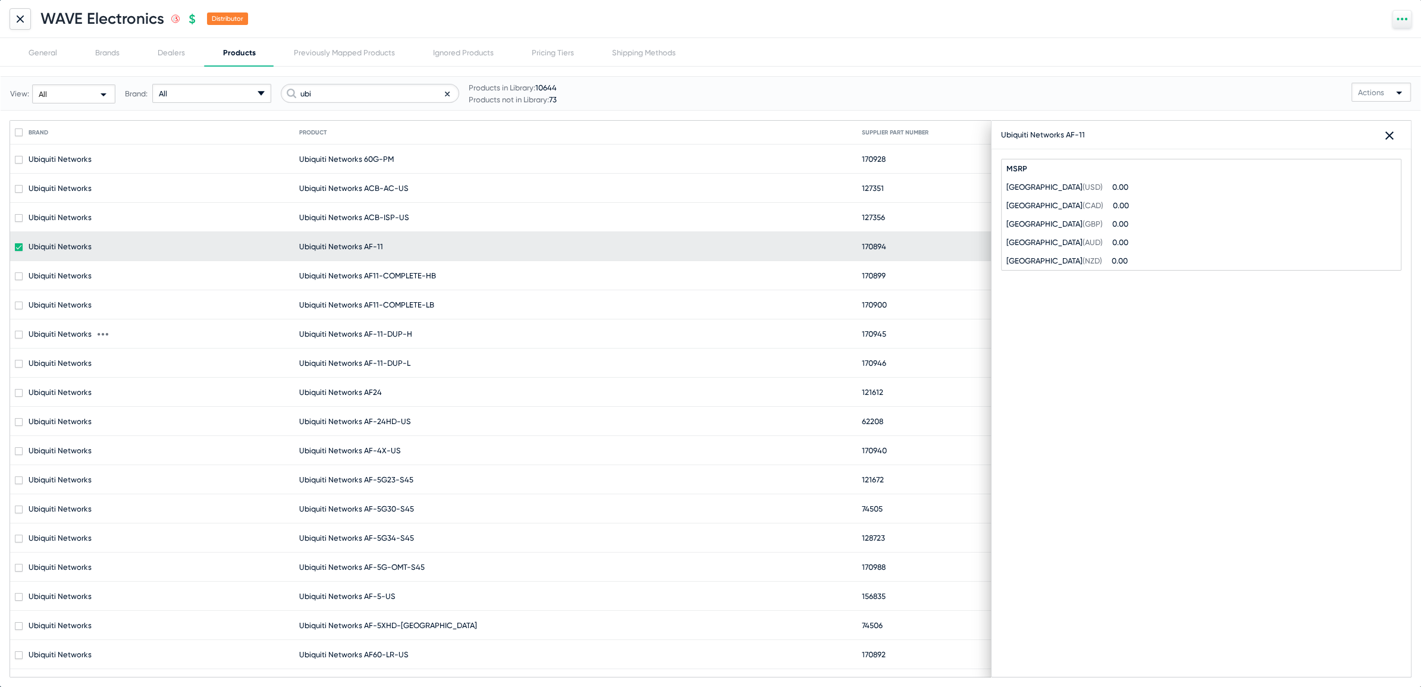
click at [387, 345] on mat-cell "Ubiquiti Networks AF-11-DUP-H" at bounding box center [580, 333] width 563 height 29
checkbox input "false"
checkbox input "true"
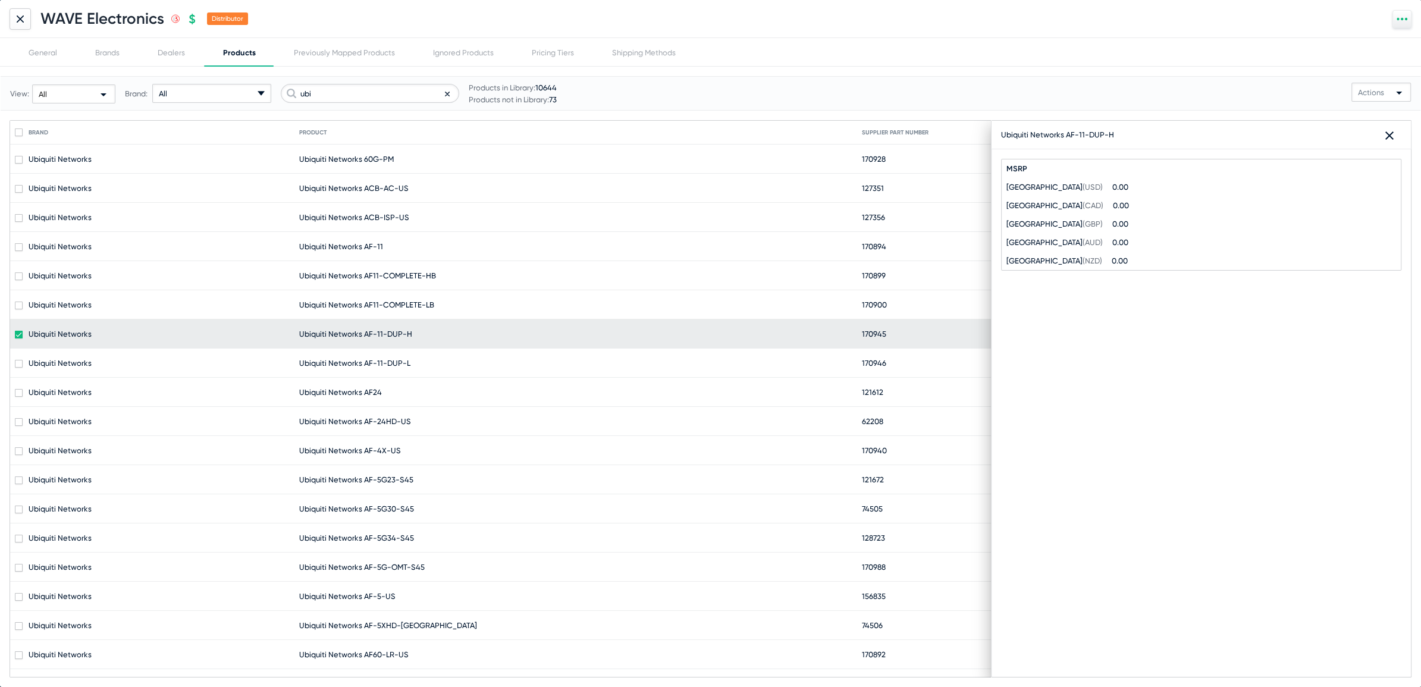
click at [19, 17] on icon at bounding box center [20, 18] width 6 height 6
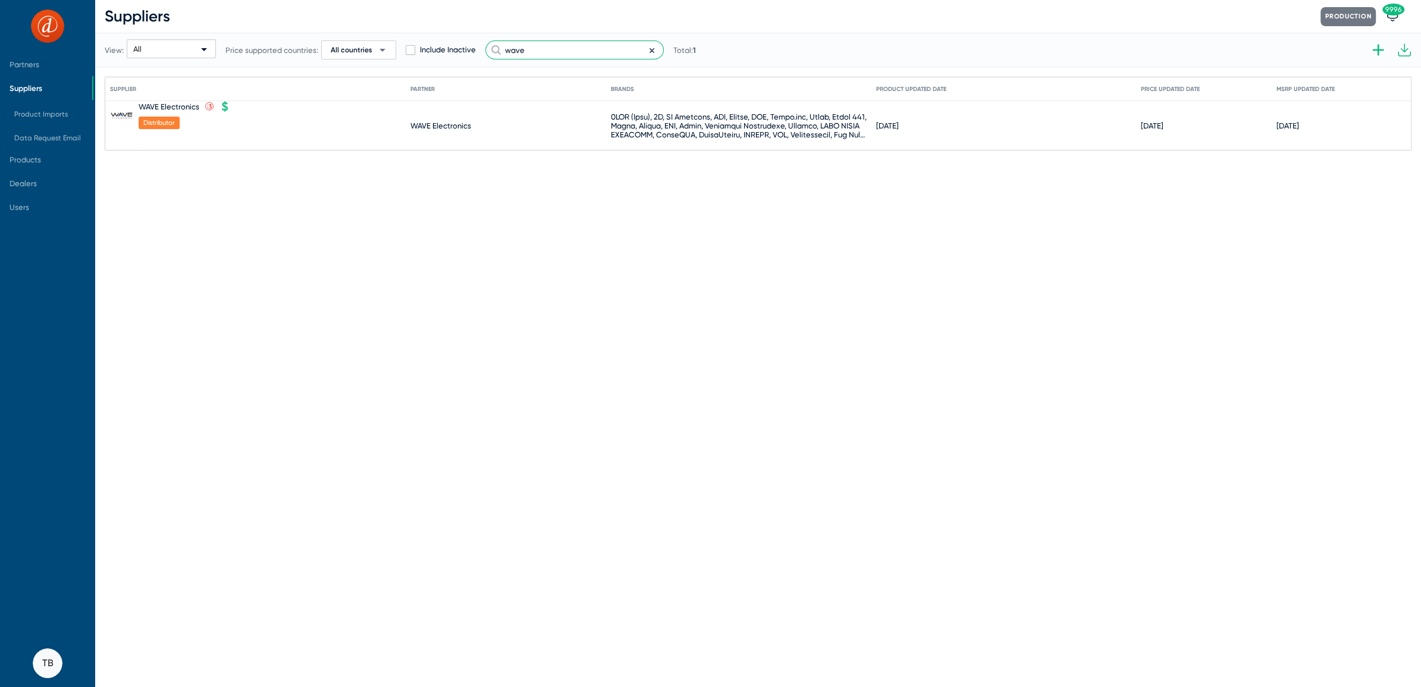
click at [535, 45] on input "wave" at bounding box center [574, 49] width 178 height 19
type input "tele"
click at [227, 103] on icon at bounding box center [229, 107] width 11 height 11
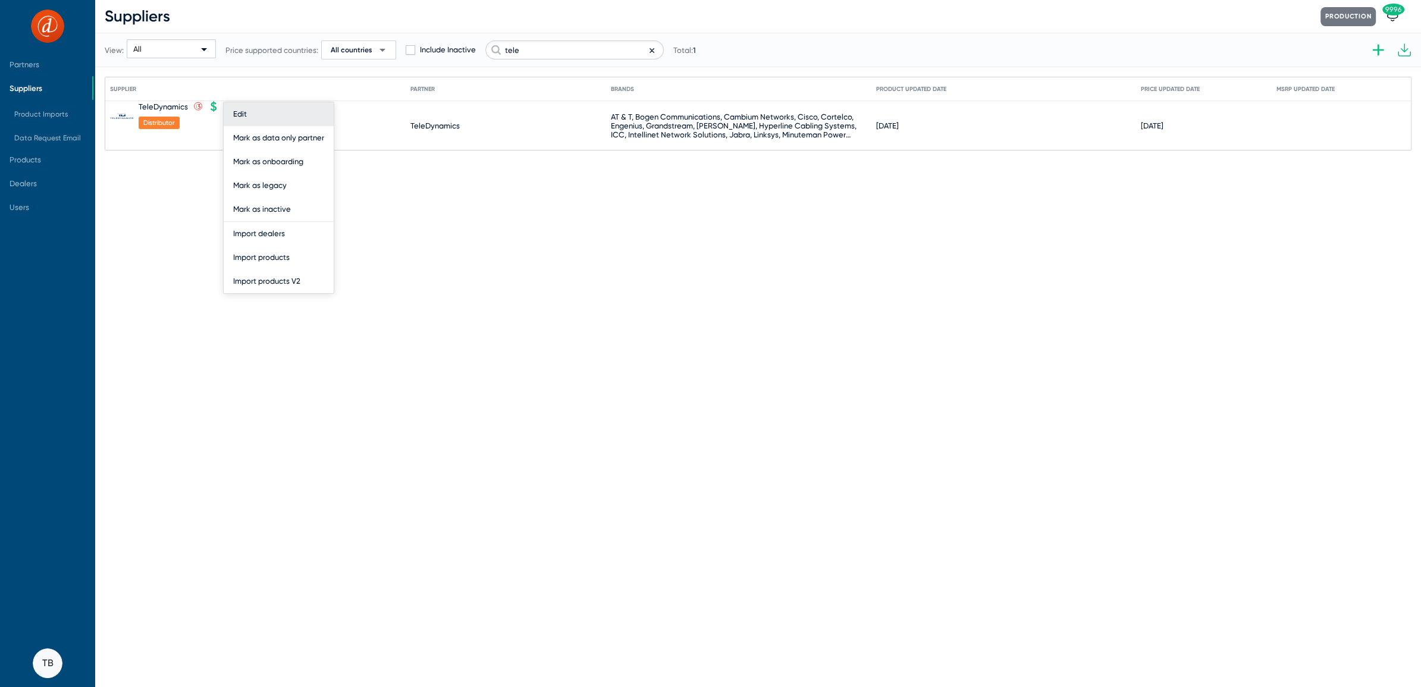
click at [238, 109] on button "Edit" at bounding box center [279, 114] width 110 height 24
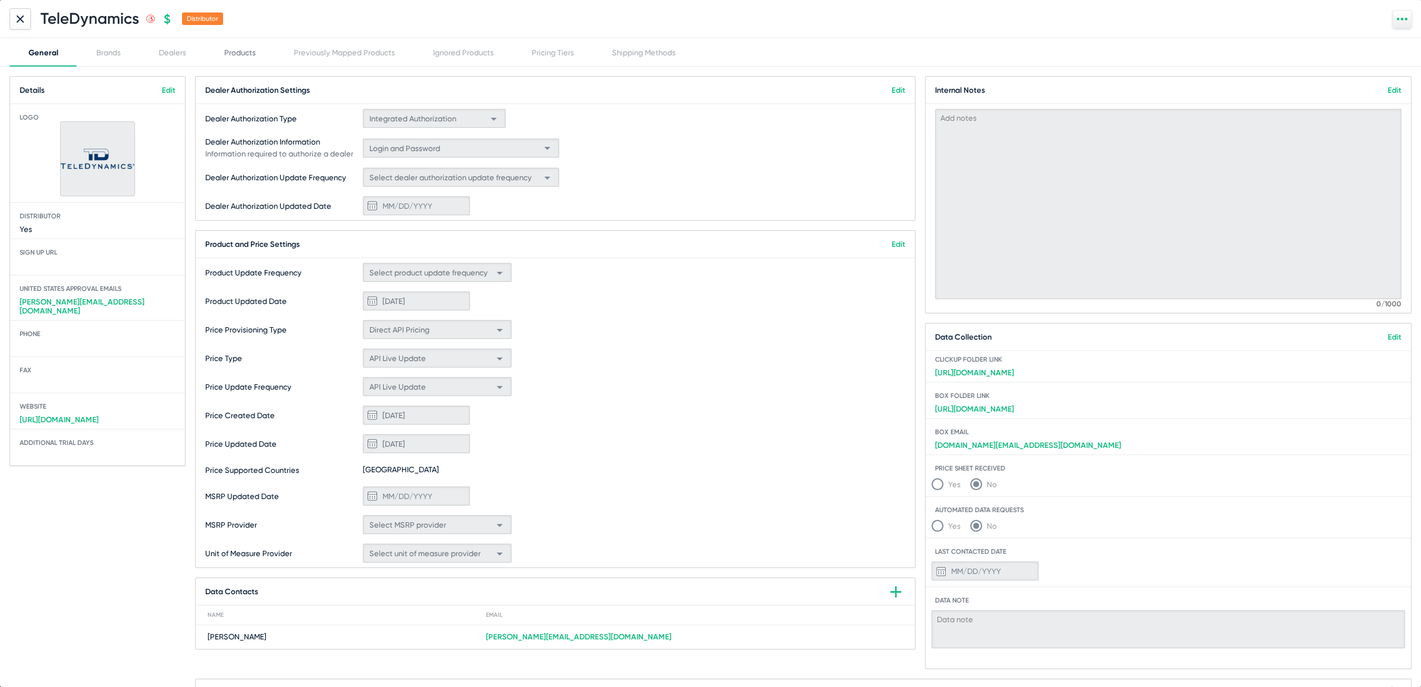
click at [239, 58] on div "Products" at bounding box center [240, 52] width 70 height 29
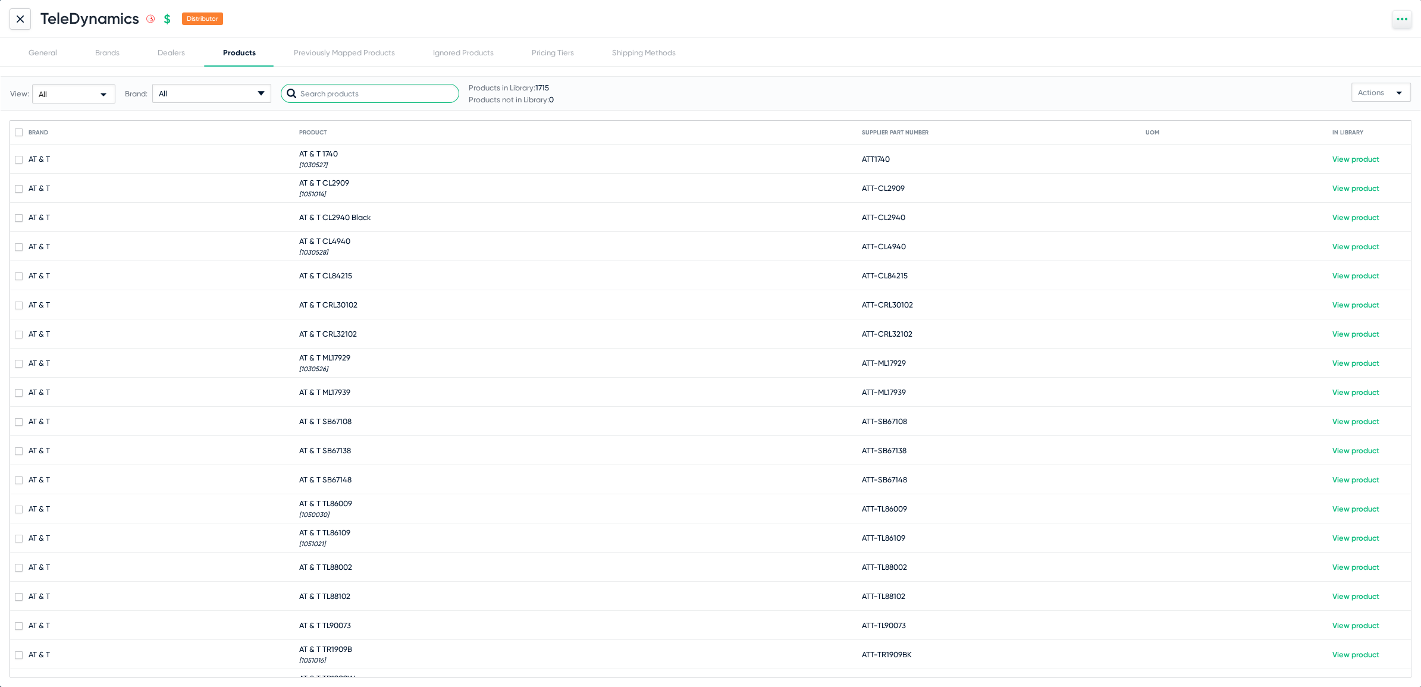
click at [342, 98] on input "text" at bounding box center [370, 93] width 178 height 19
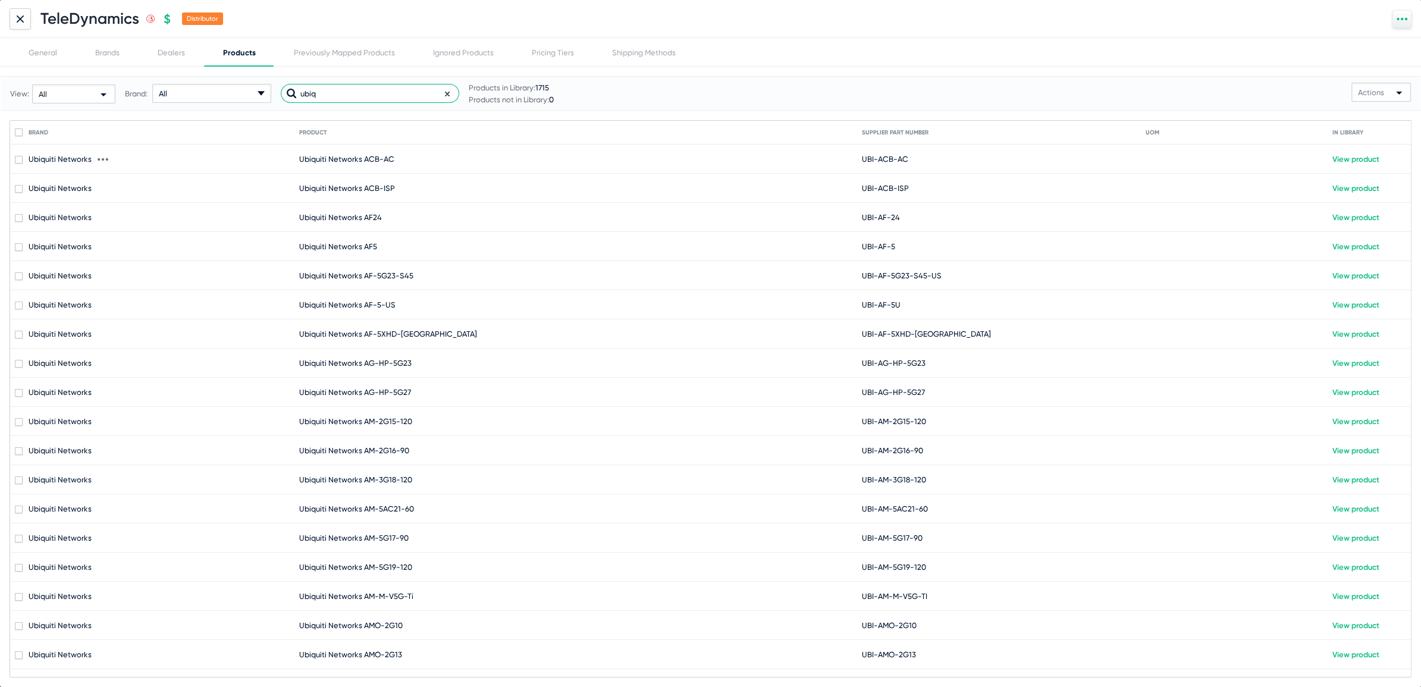
type input "ubiq"
click at [353, 156] on span "Ubiquiti Networks ACB-AC" at bounding box center [346, 159] width 95 height 9
checkbox input "true"
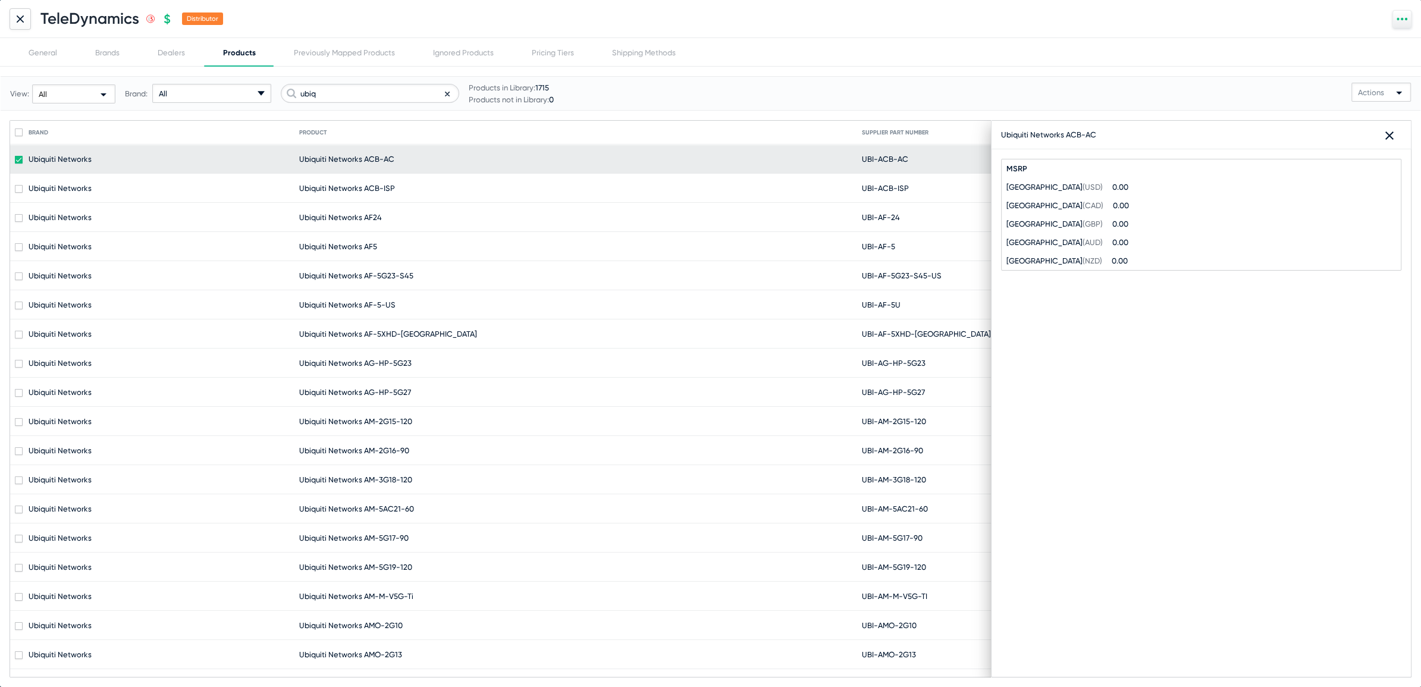
click at [28, 20] on div at bounding box center [20, 18] width 21 height 21
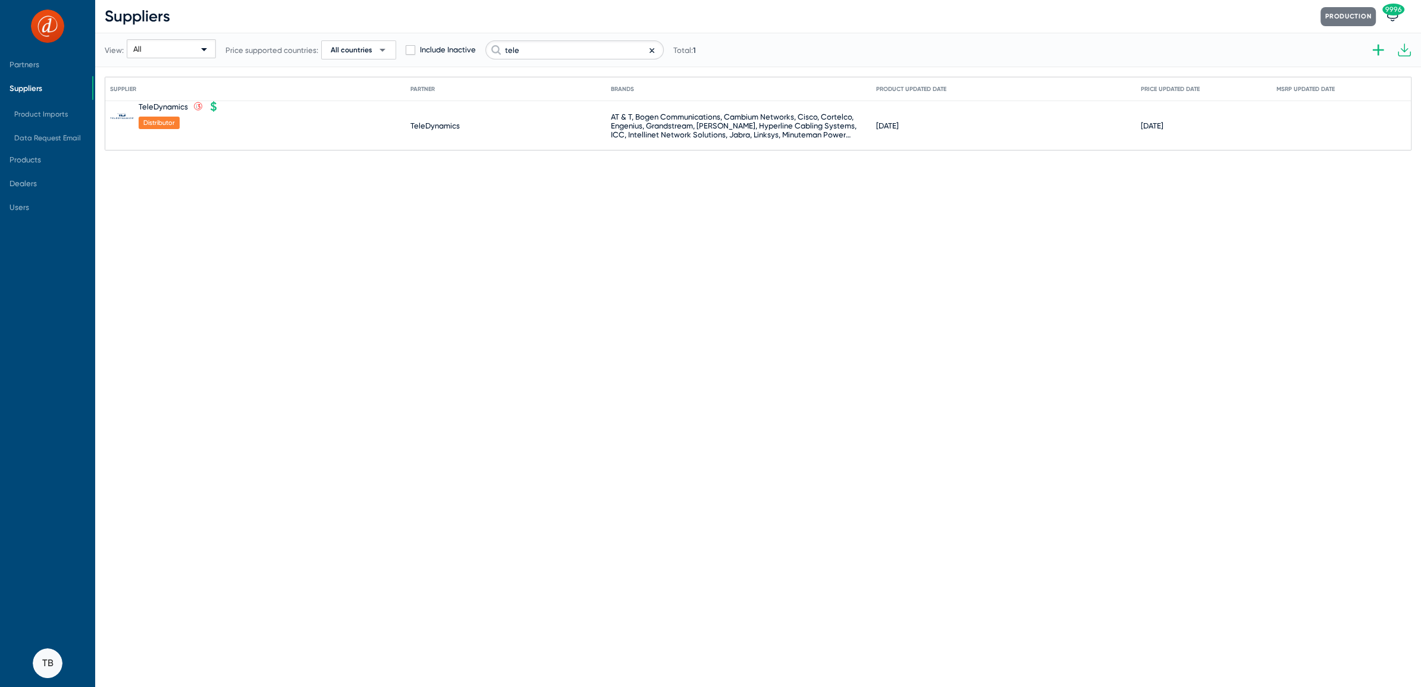
click at [522, 36] on div "View: All Price supported countries: All countries arrow_drop_down Include Inac…" at bounding box center [400, 50] width 591 height 58
click at [508, 49] on input "tele" at bounding box center [574, 49] width 178 height 19
type input "indi"
click at [238, 105] on icon at bounding box center [243, 107] width 11 height 11
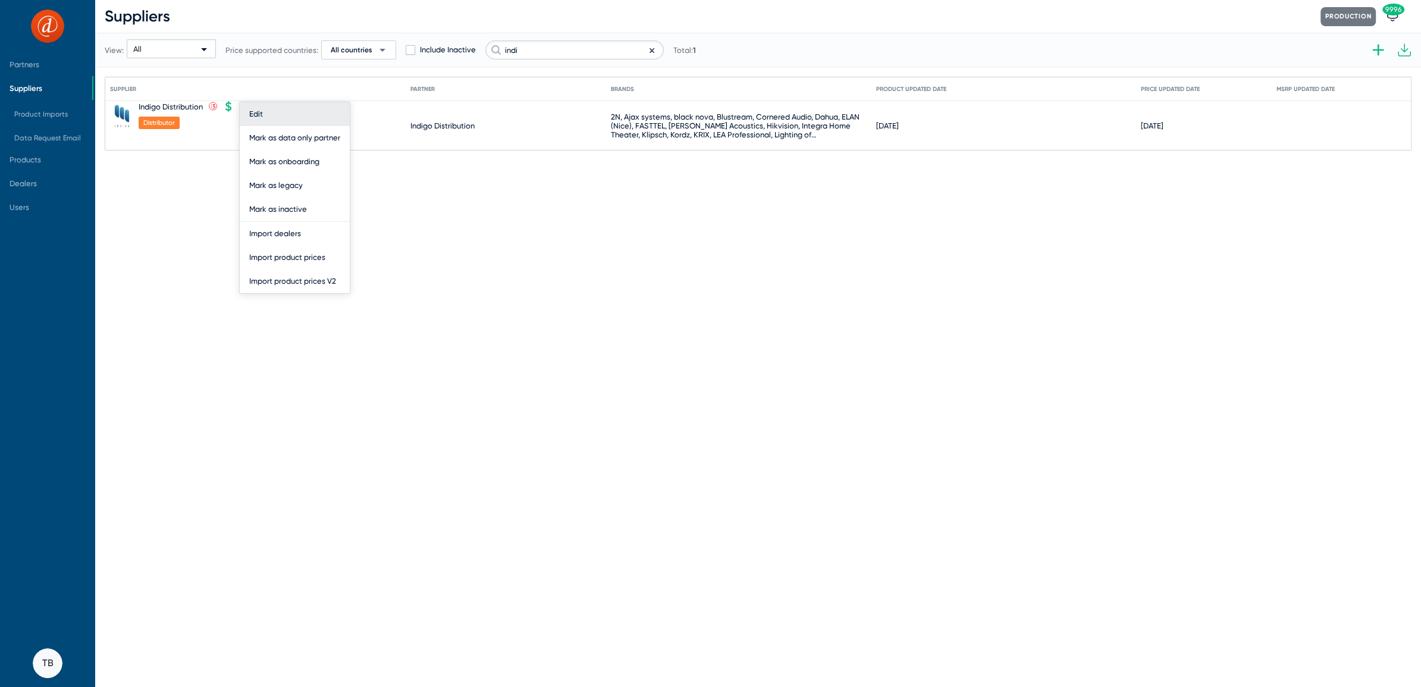
click at [252, 110] on button "Edit" at bounding box center [295, 114] width 110 height 24
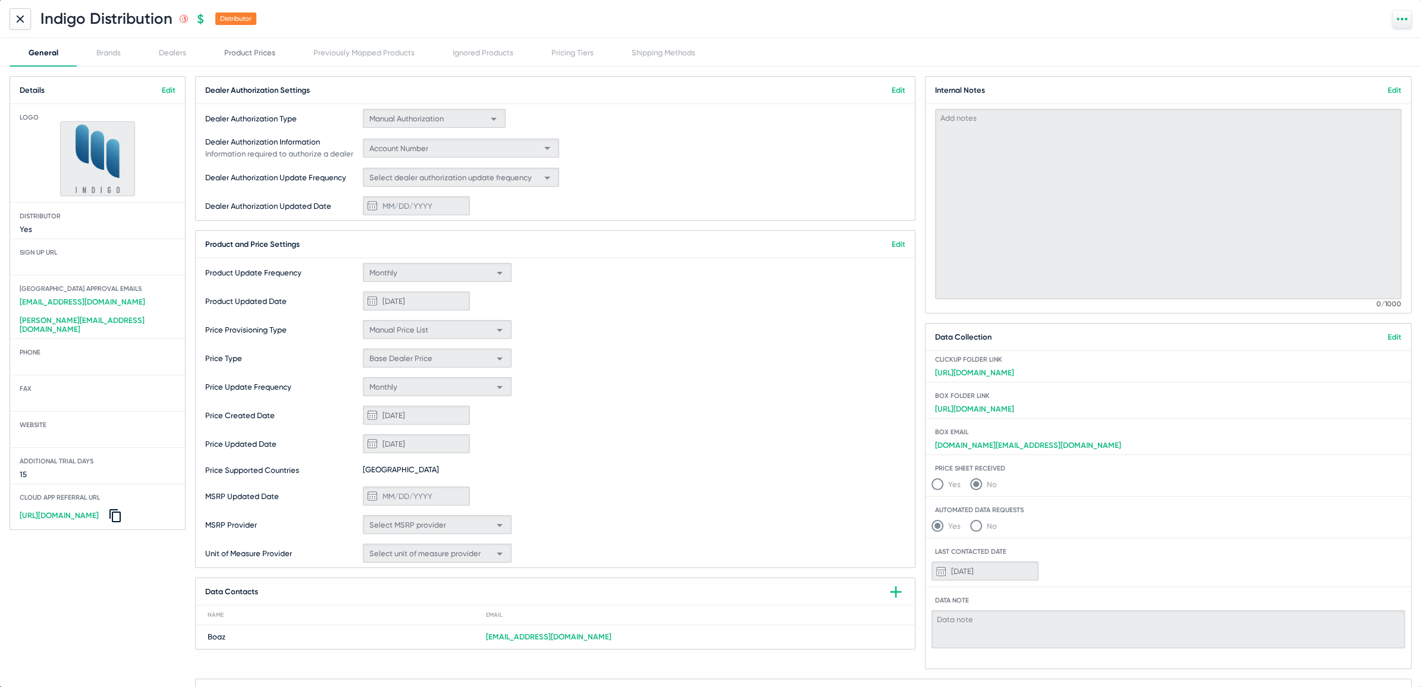
click at [271, 49] on div "Product Prices" at bounding box center [249, 52] width 51 height 9
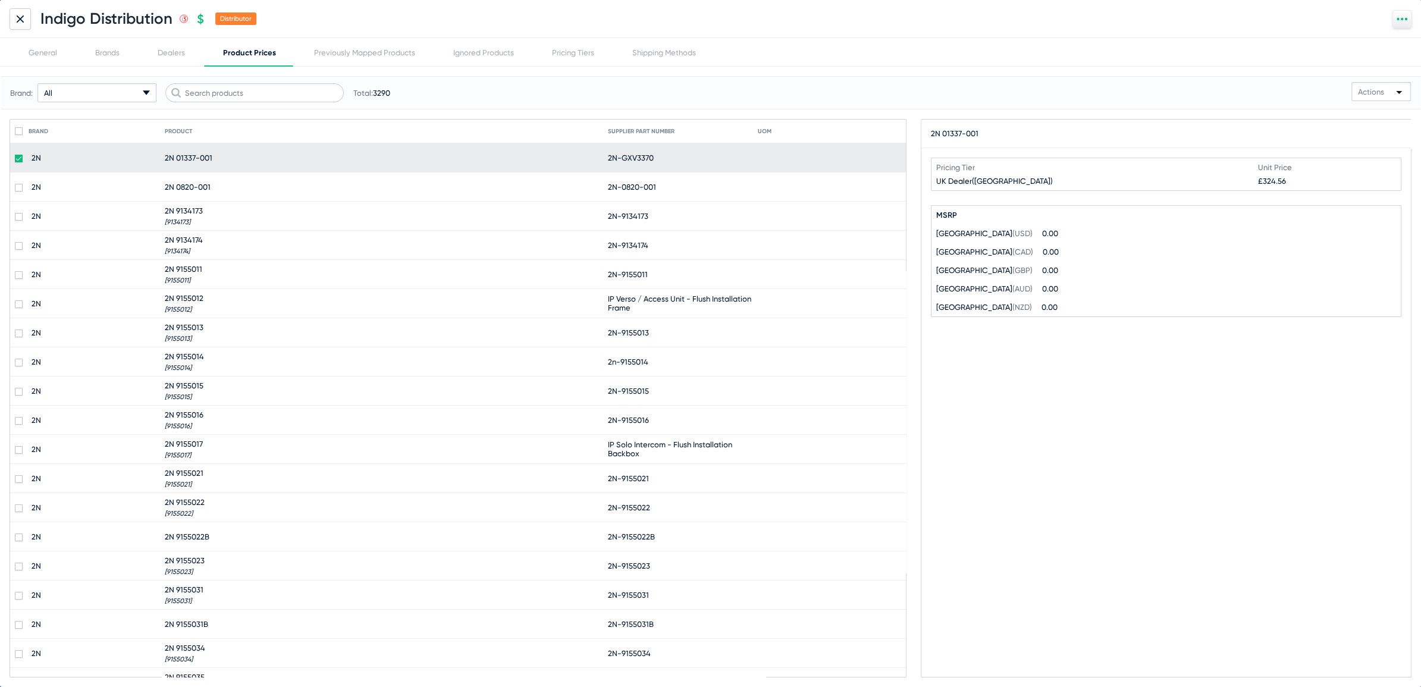
click at [246, 110] on div "Brand: All arrow-drop-down-18px Created with Sketch. Total: 3290 Actions Brand …" at bounding box center [711, 376] width 1402 height 601
click at [248, 91] on input "text" at bounding box center [254, 92] width 178 height 19
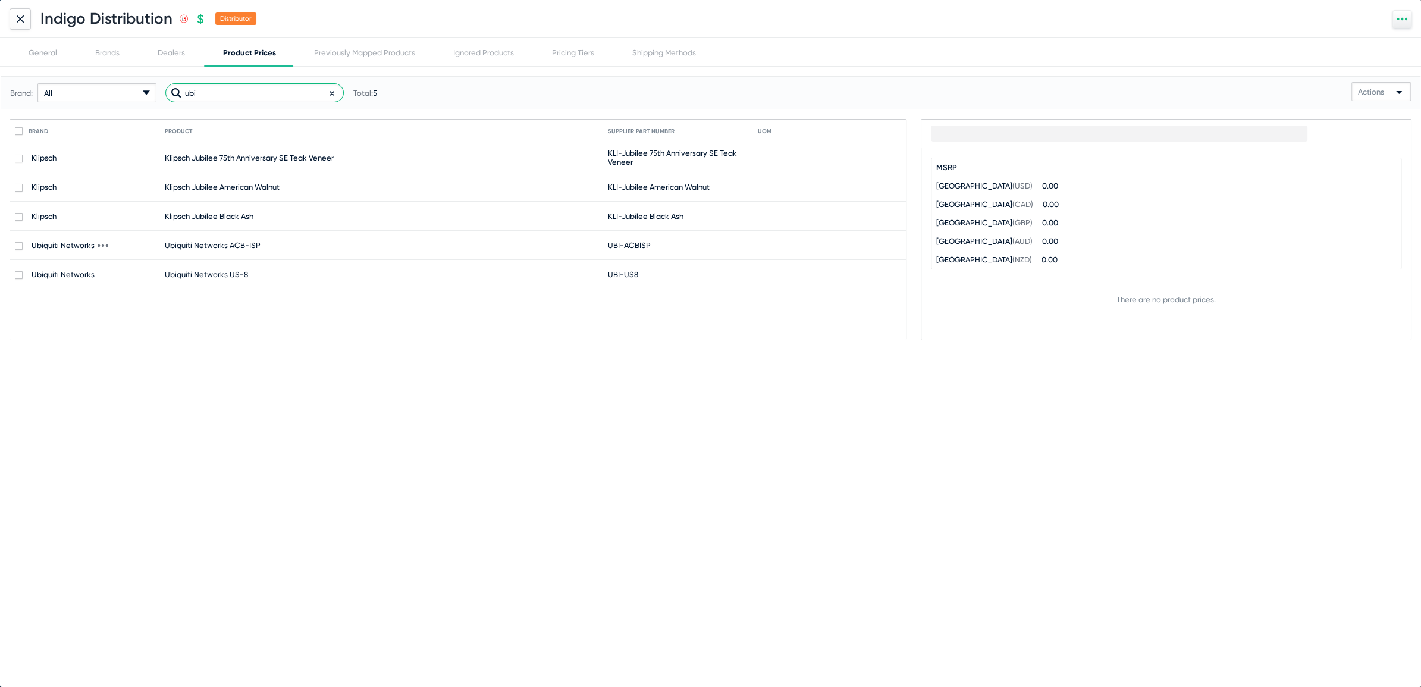
type input "ubi"
click at [218, 241] on span "Ubiquiti Networks ACB-ISP" at bounding box center [213, 245] width 96 height 9
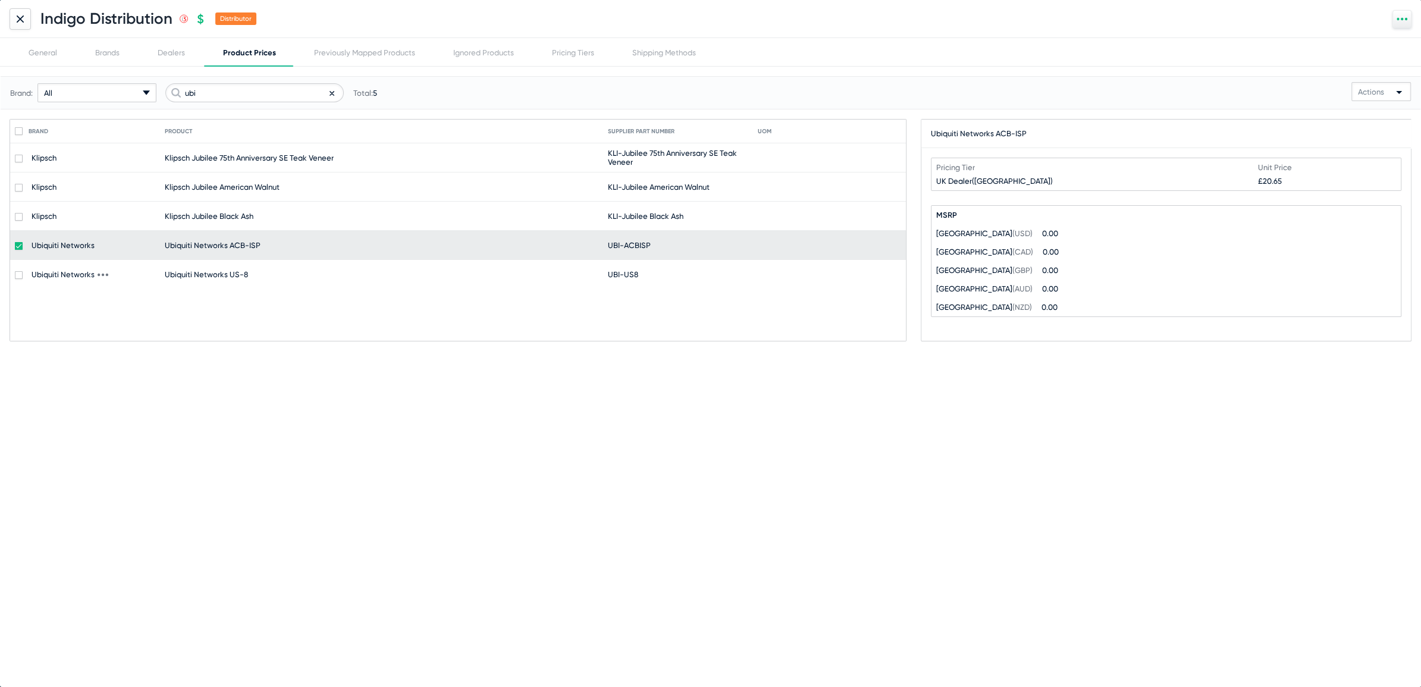
click at [221, 270] on span "Ubiquiti Networks US-8" at bounding box center [206, 274] width 83 height 9
checkbox input "false"
checkbox input "true"
